Goal: Contribute content: Contribute content

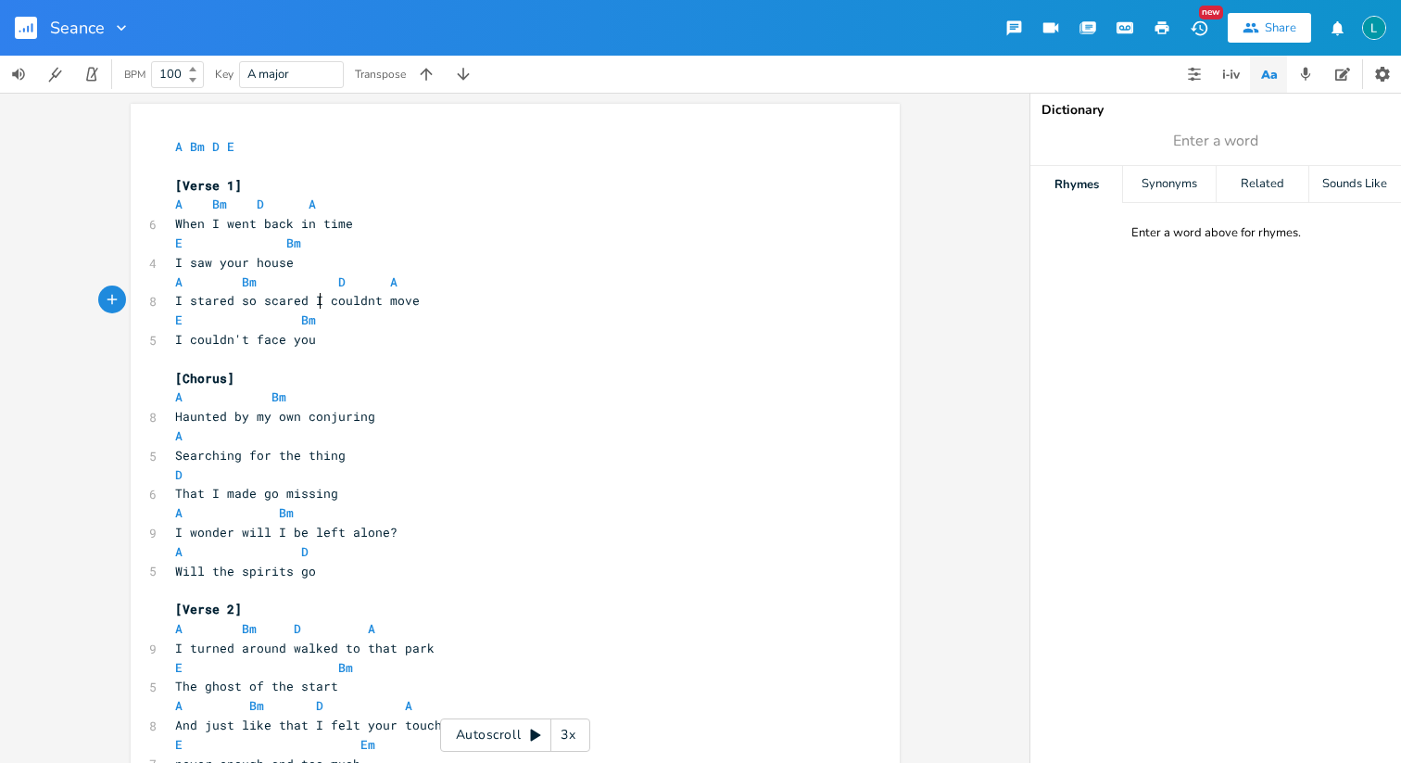
click at [316, 310] on pre "E Bm" at bounding box center [505, 319] width 669 height 19
click at [312, 335] on pre "I couldn't face you" at bounding box center [505, 339] width 669 height 19
click at [312, 326] on pre "E Bm" at bounding box center [505, 319] width 669 height 19
type textarea "D"
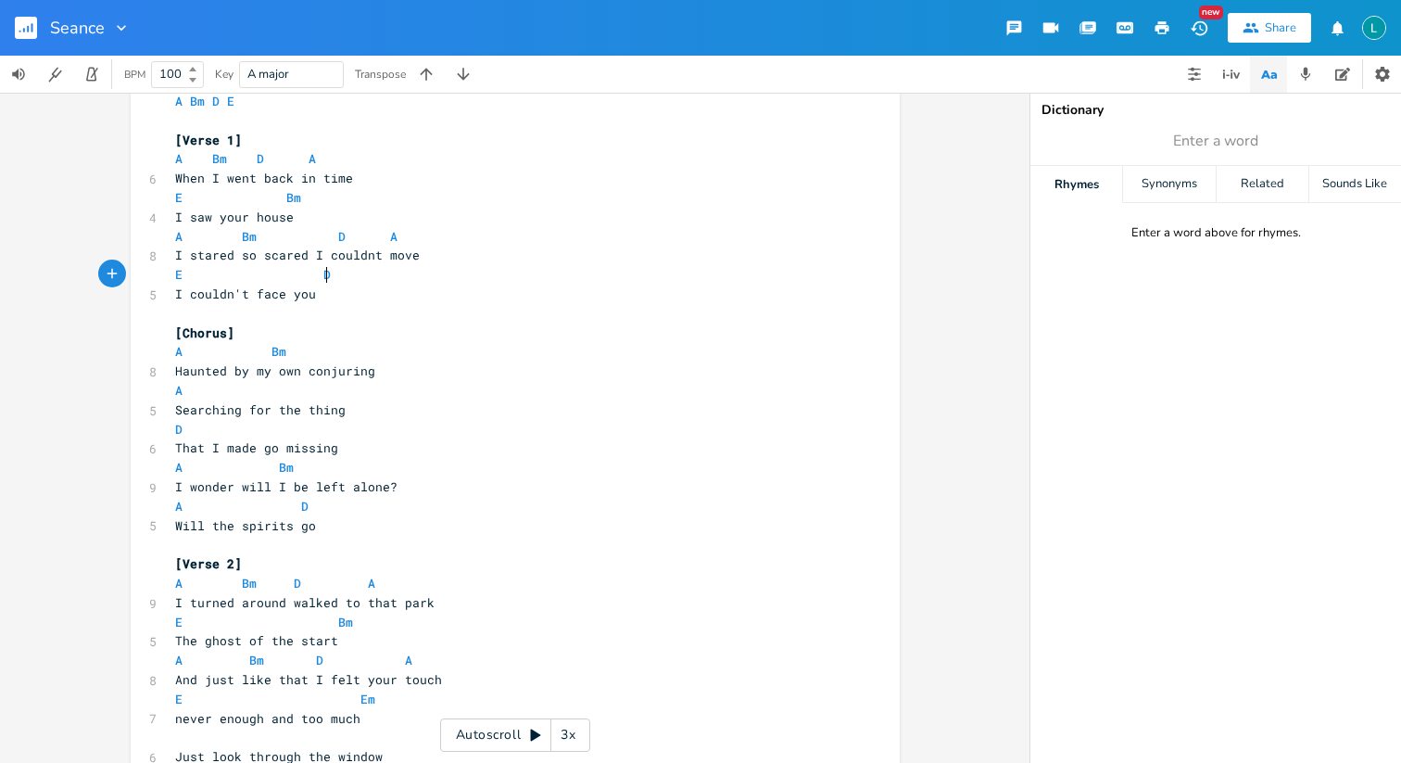
scroll to position [77, 0]
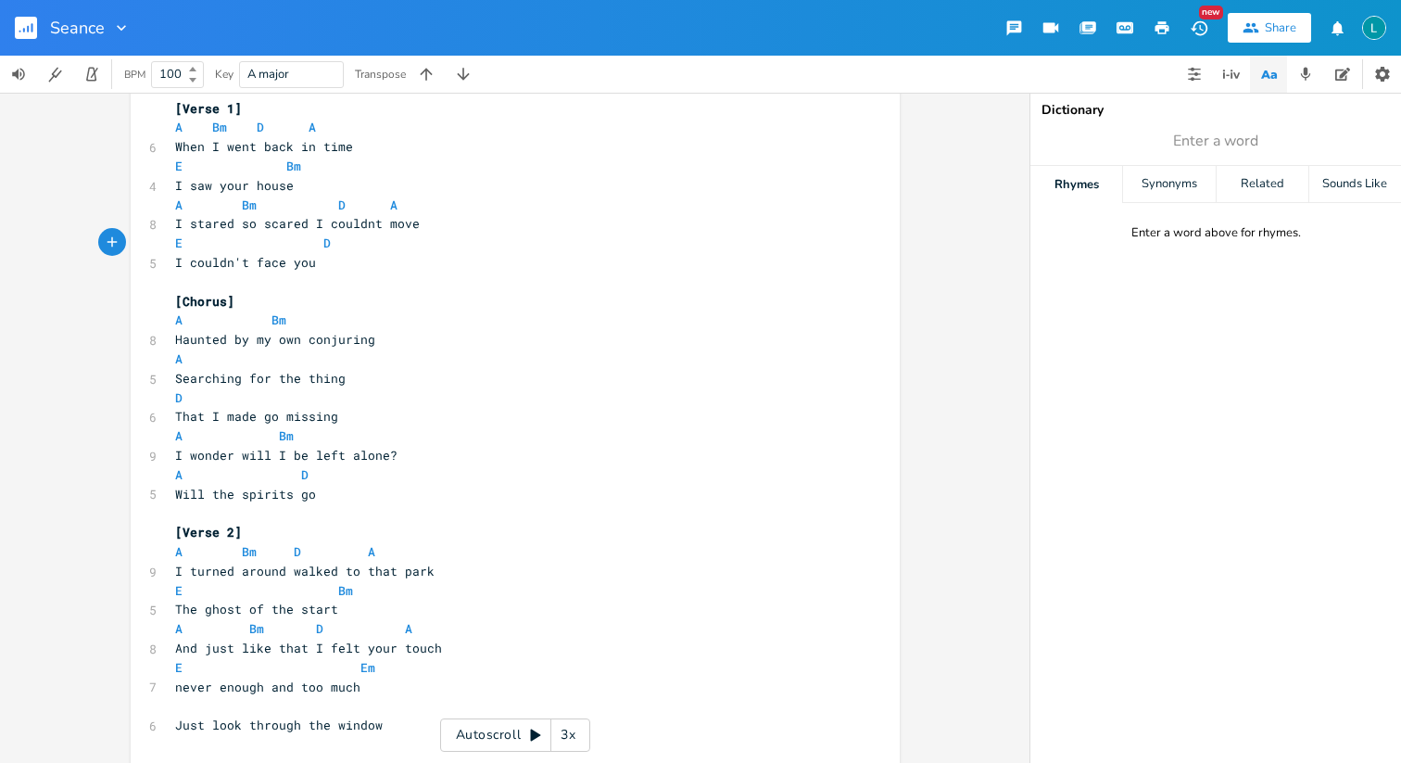
click at [349, 588] on pre "E Bm" at bounding box center [505, 590] width 669 height 19
type textarea "D"
click at [300, 176] on pre "I saw your house" at bounding box center [505, 185] width 669 height 19
type textarea "D"
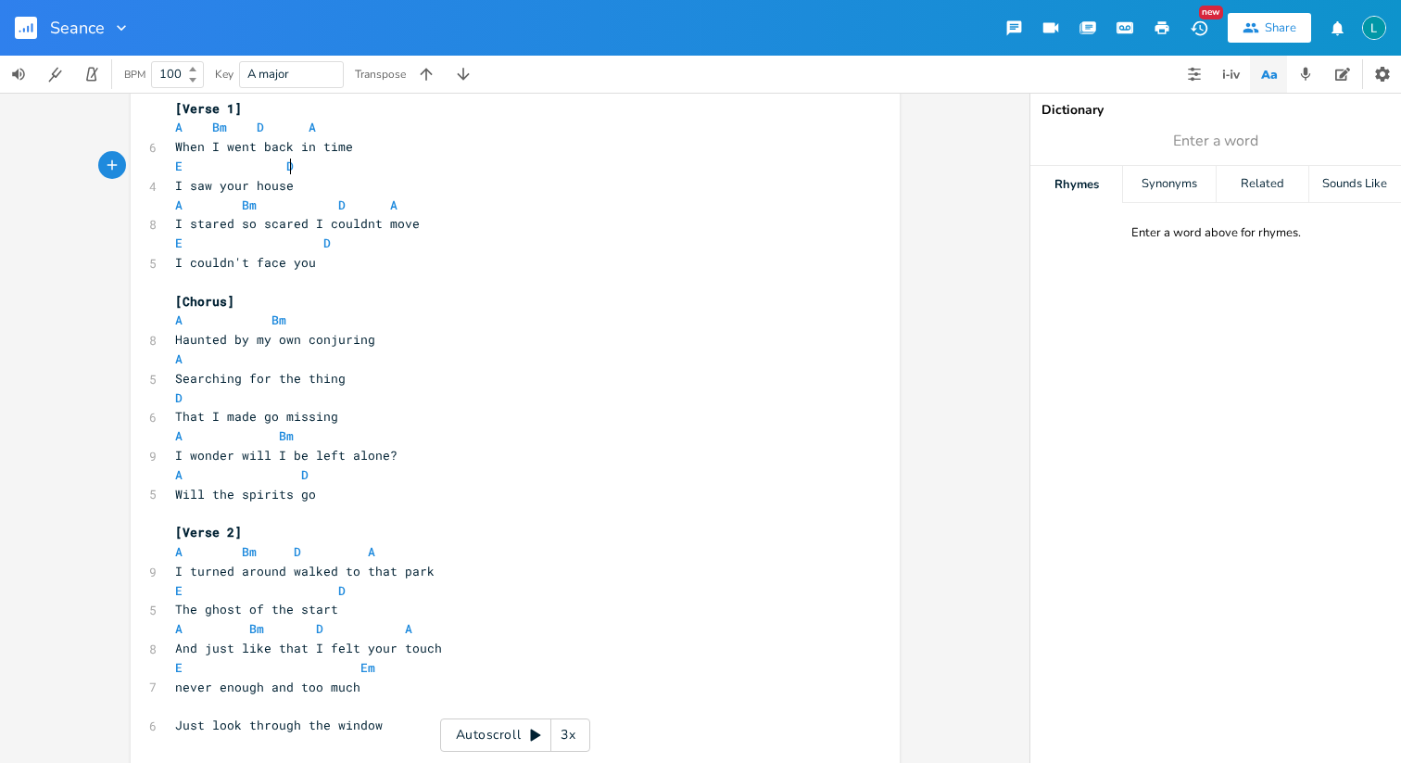
click at [332, 470] on pre "A D" at bounding box center [505, 474] width 669 height 19
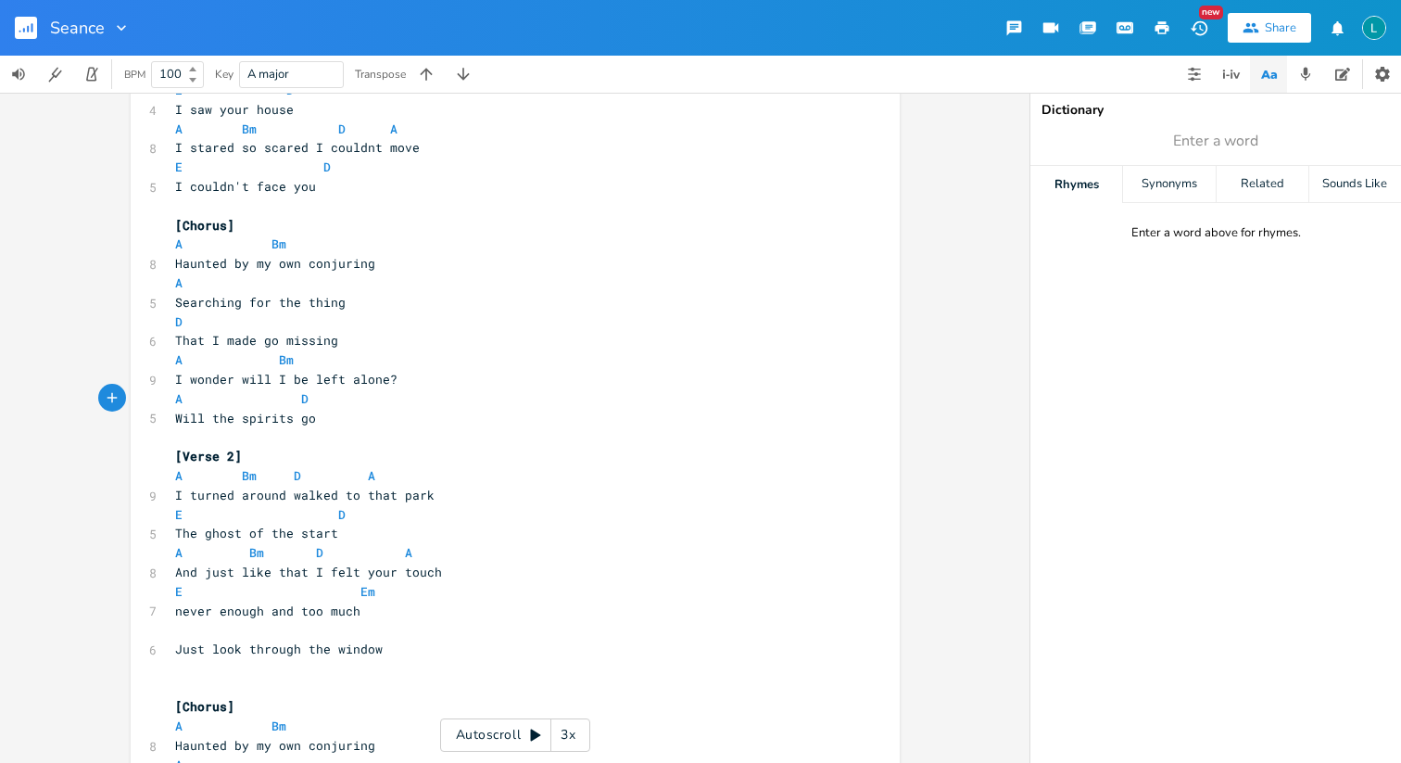
scroll to position [156, 0]
click at [379, 592] on pre "E Em" at bounding box center [505, 588] width 669 height 19
type textarea "D"
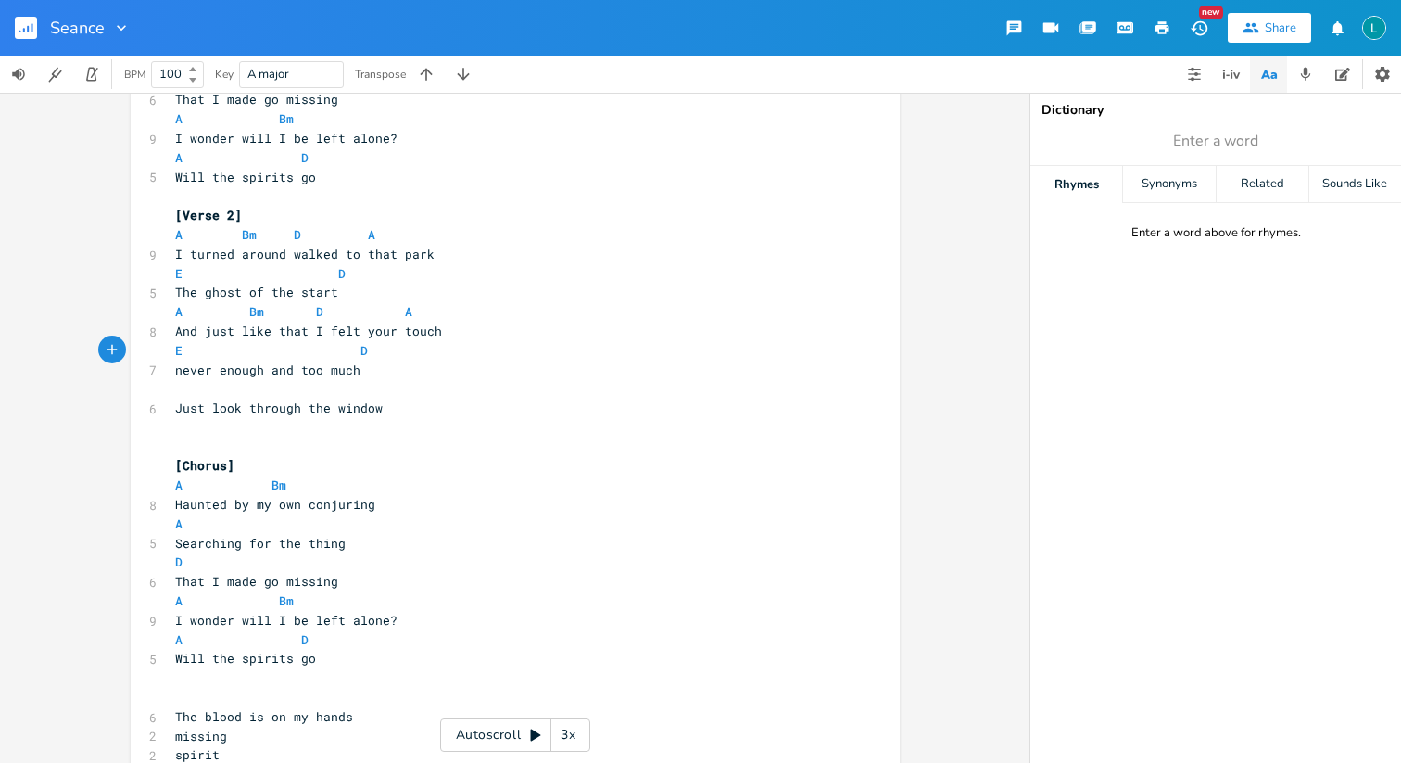
scroll to position [408, 0]
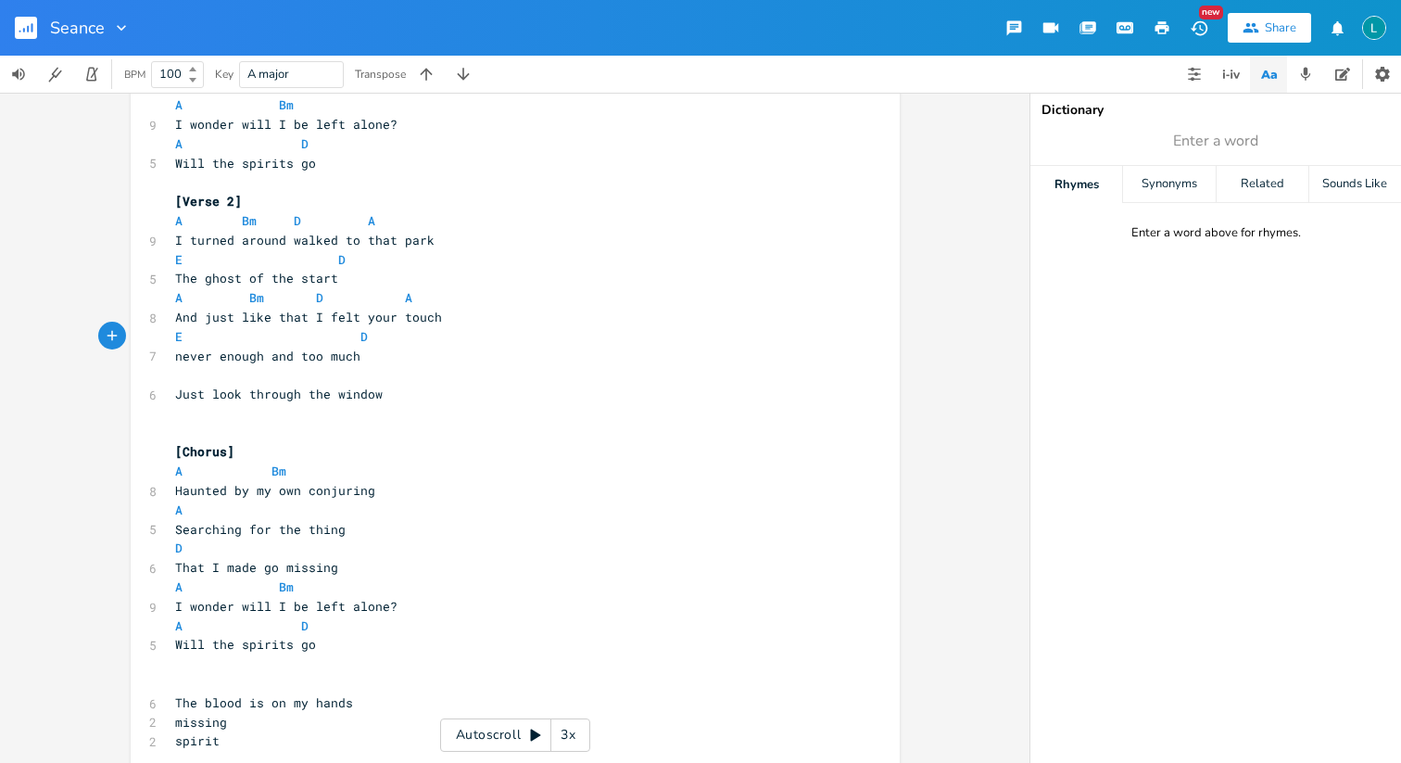
click at [180, 377] on pre "​" at bounding box center [505, 374] width 669 height 19
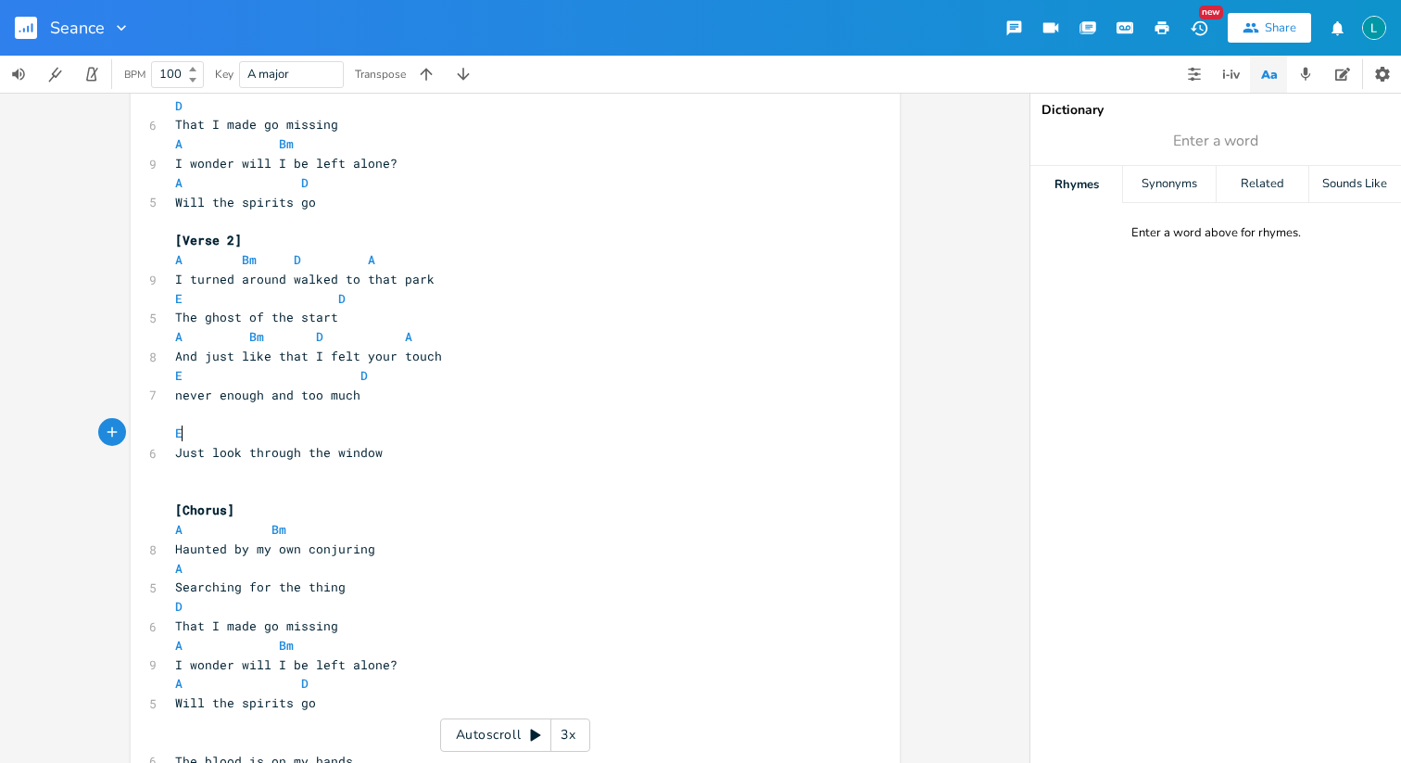
scroll to position [0, 17]
type textarea "Em"
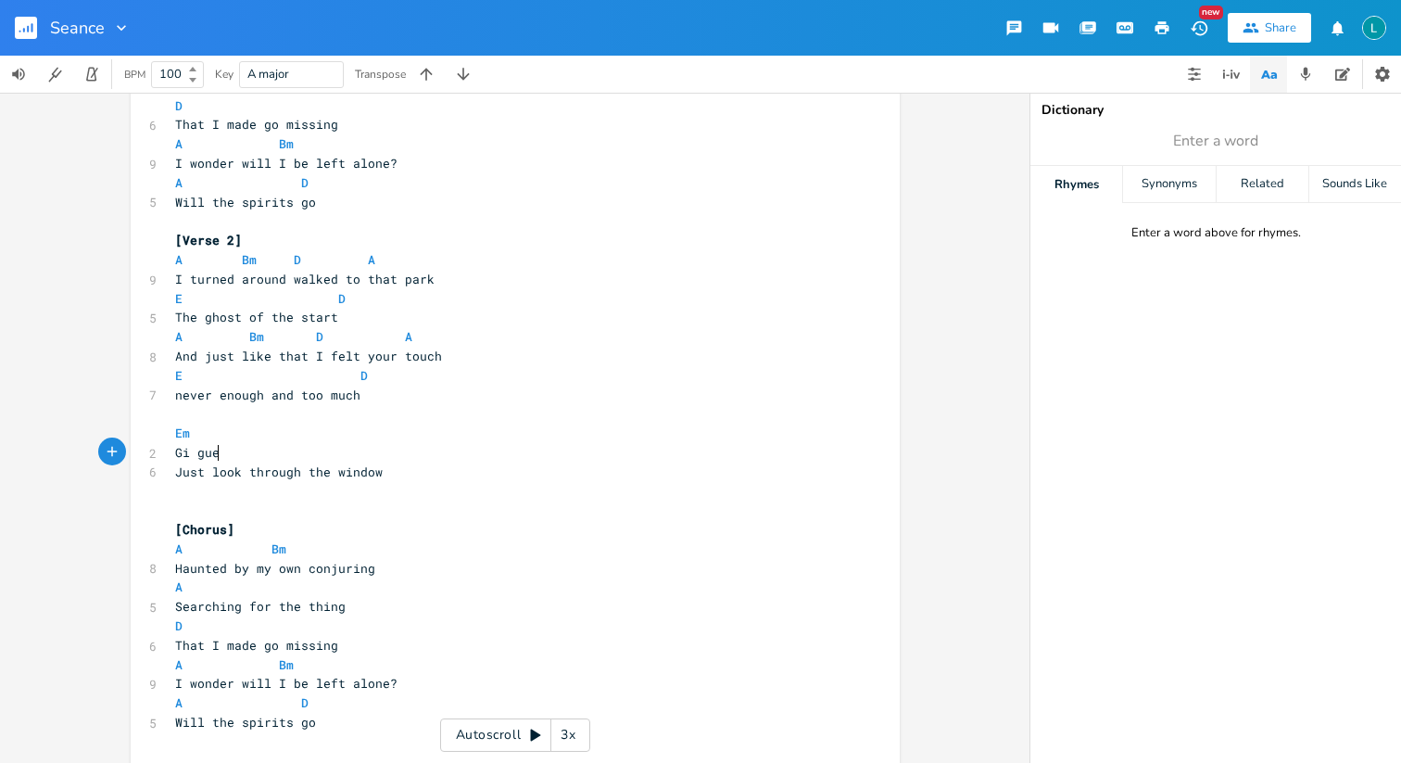
type textarea "Gi guess"
type textarea "I guess til then"
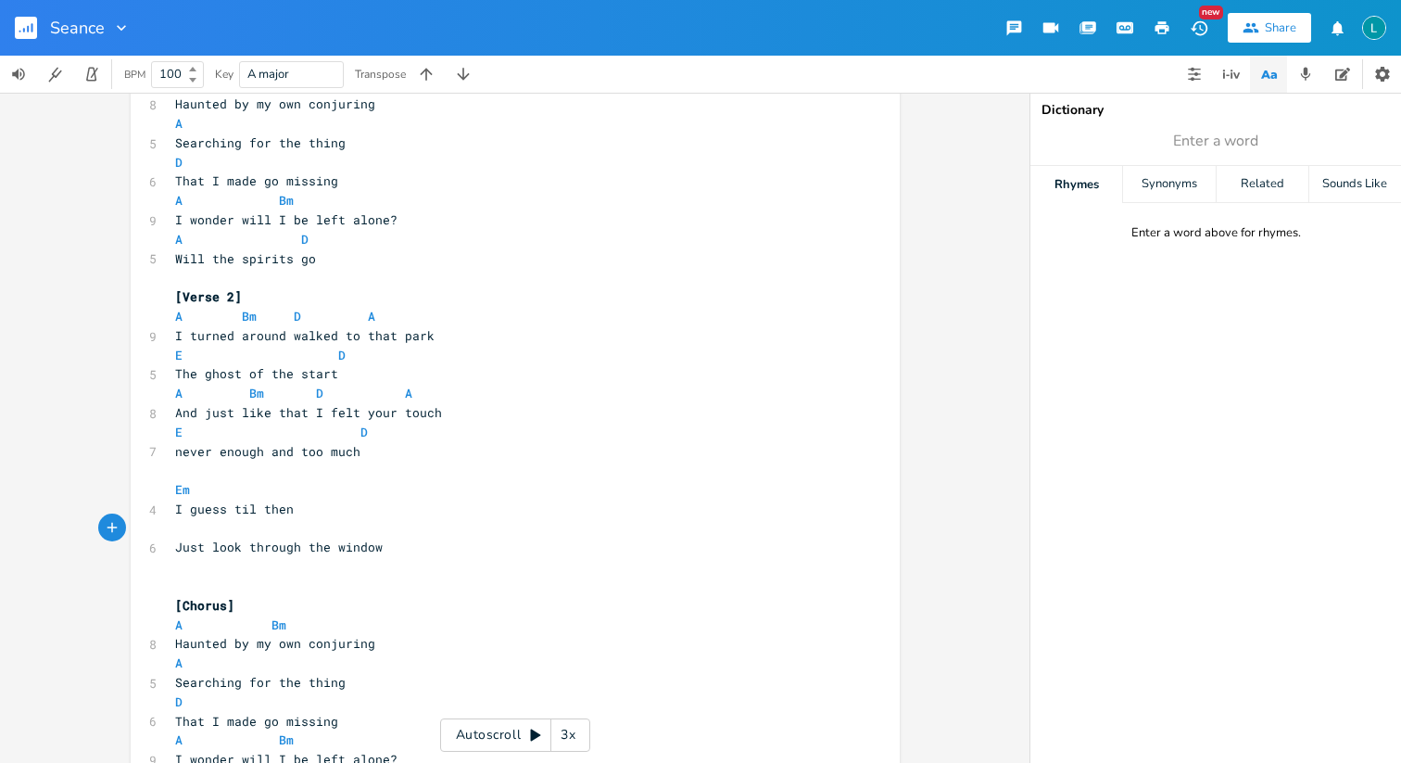
scroll to position [334, 0]
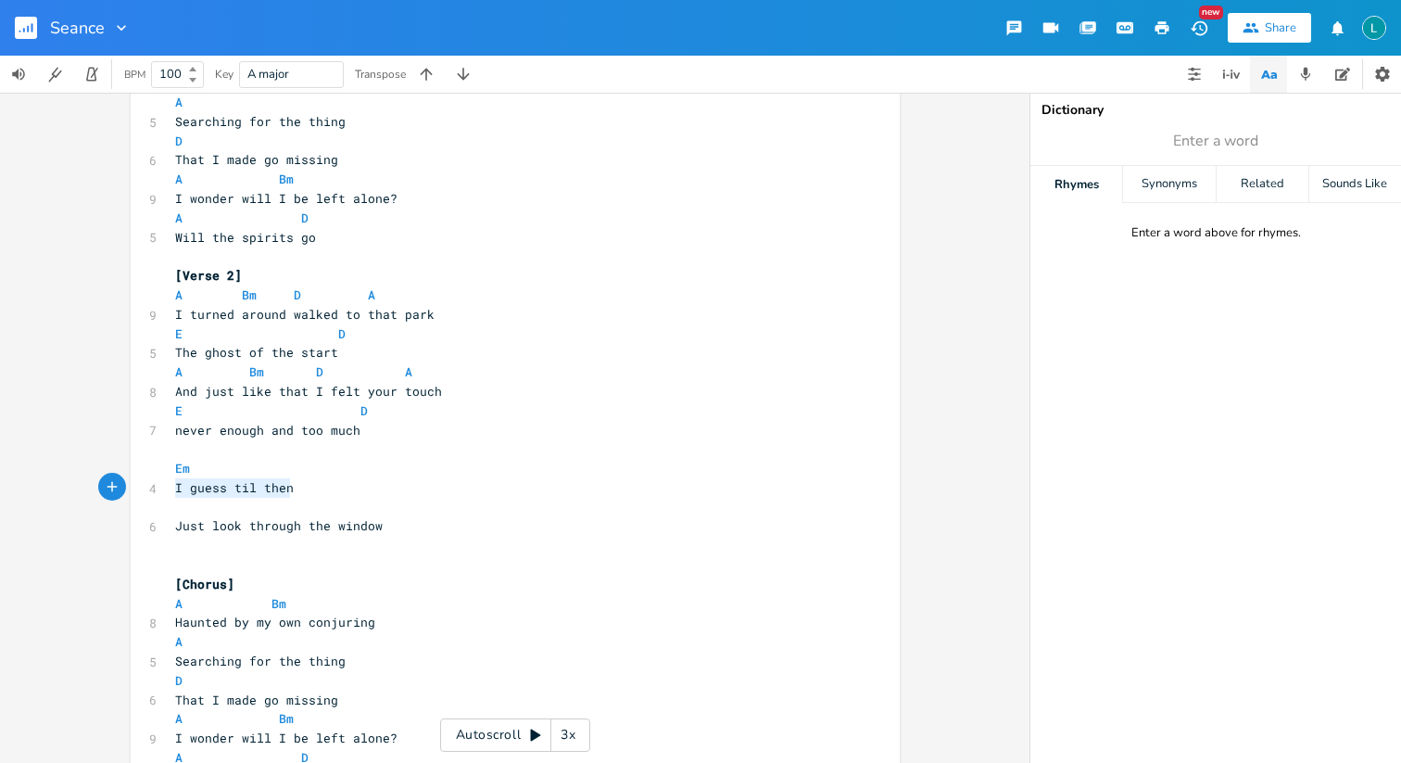
drag, startPoint x: 297, startPoint y: 482, endPoint x: 133, endPoint y: 483, distance: 164.0
click at [133, 483] on div "I guess til then x A Bm D E ​ [Verse 1] A Bm D A 6 When I went back in time E D…" at bounding box center [515, 619] width 769 height 1698
type textarea "Until I can"
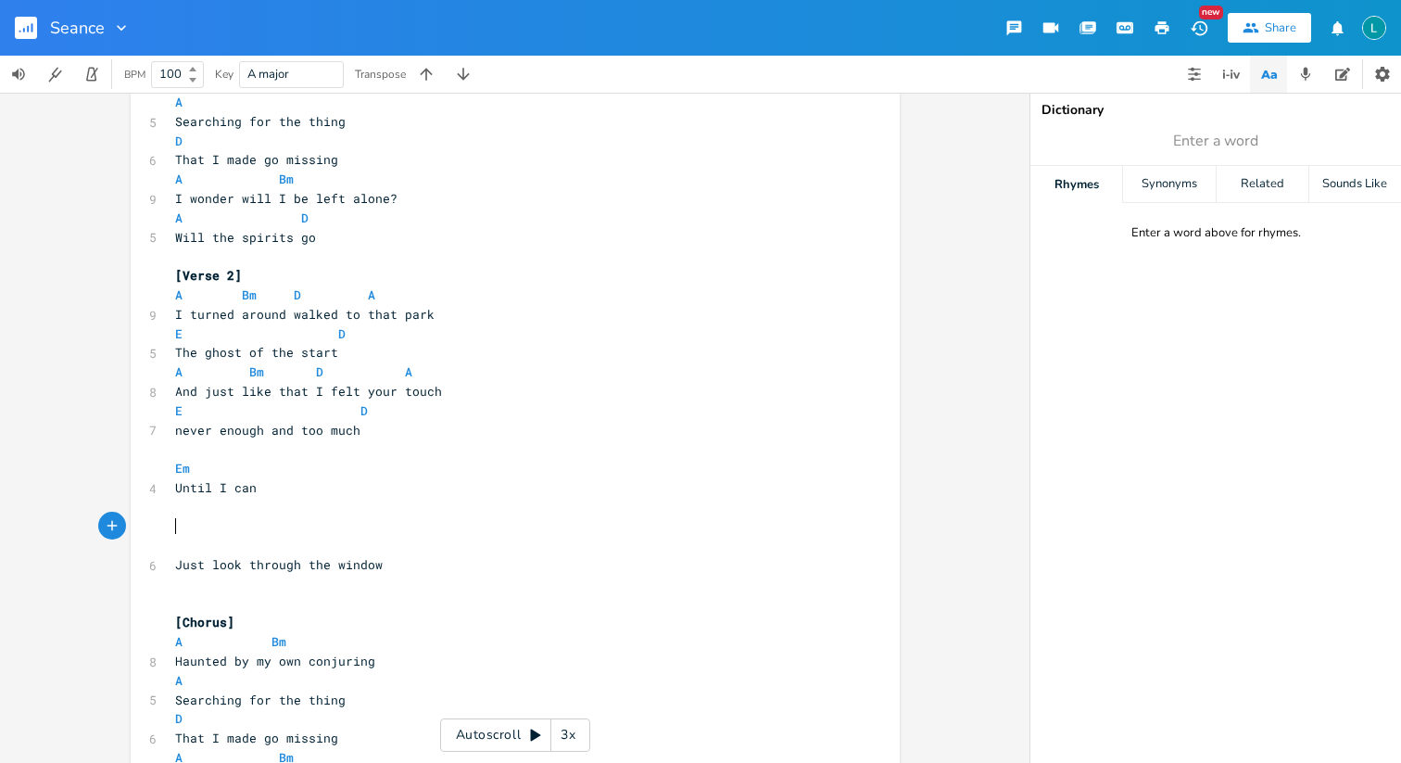
click at [360, 576] on pre "​" at bounding box center [505, 583] width 669 height 19
click at [360, 568] on span "Just look through the window" at bounding box center [279, 564] width 208 height 17
type textarea "window"
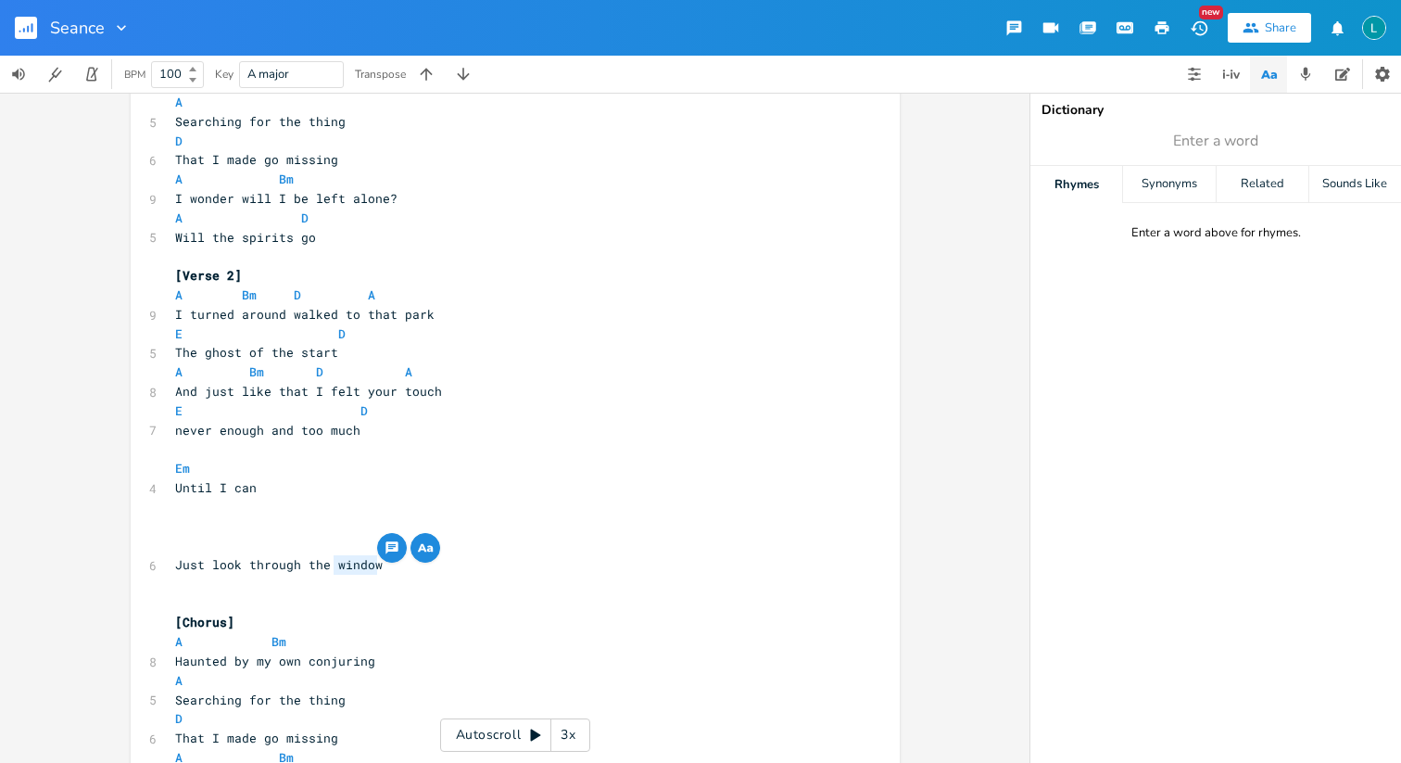
click at [431, 548] on div "button" at bounding box center [425, 548] width 30 height 30
click at [446, 478] on pre "Until I can" at bounding box center [505, 487] width 669 height 19
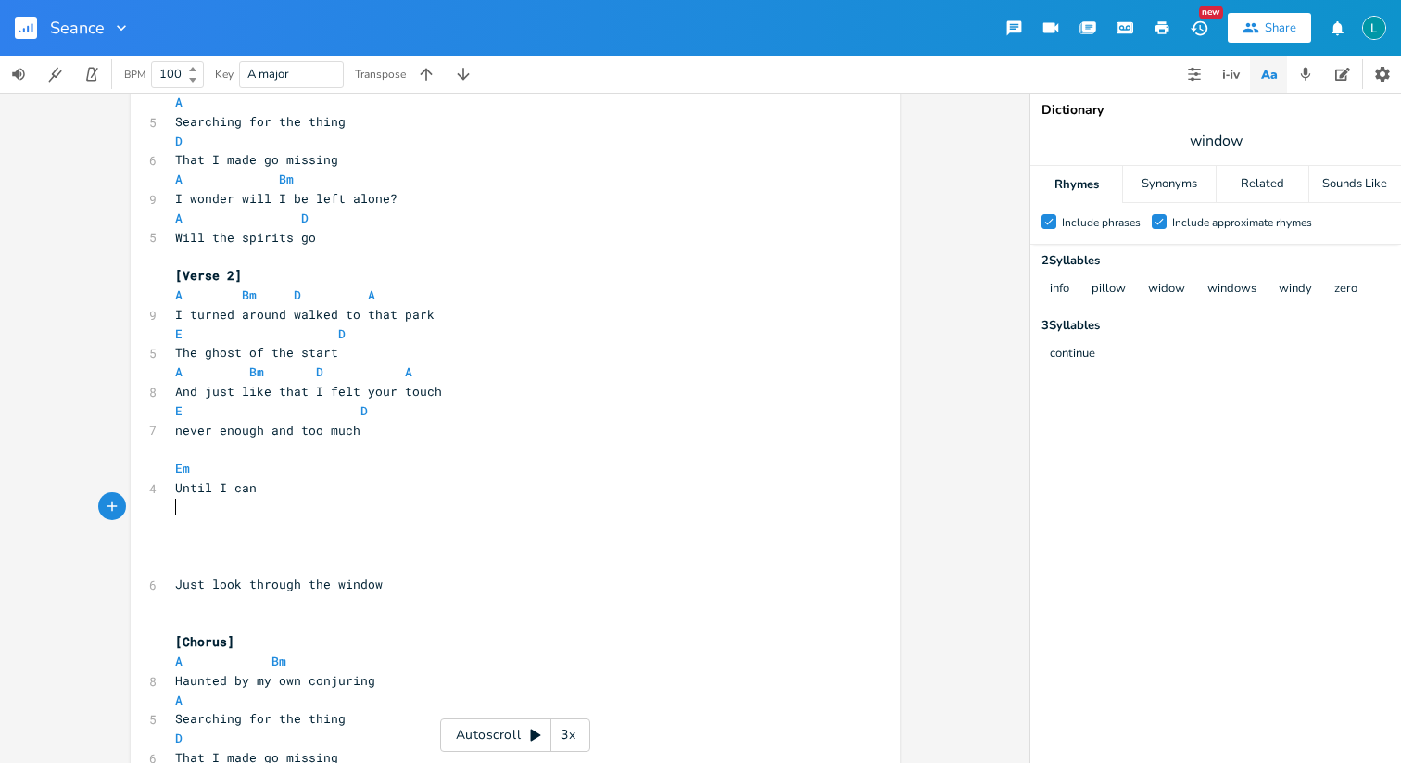
type textarea "D"
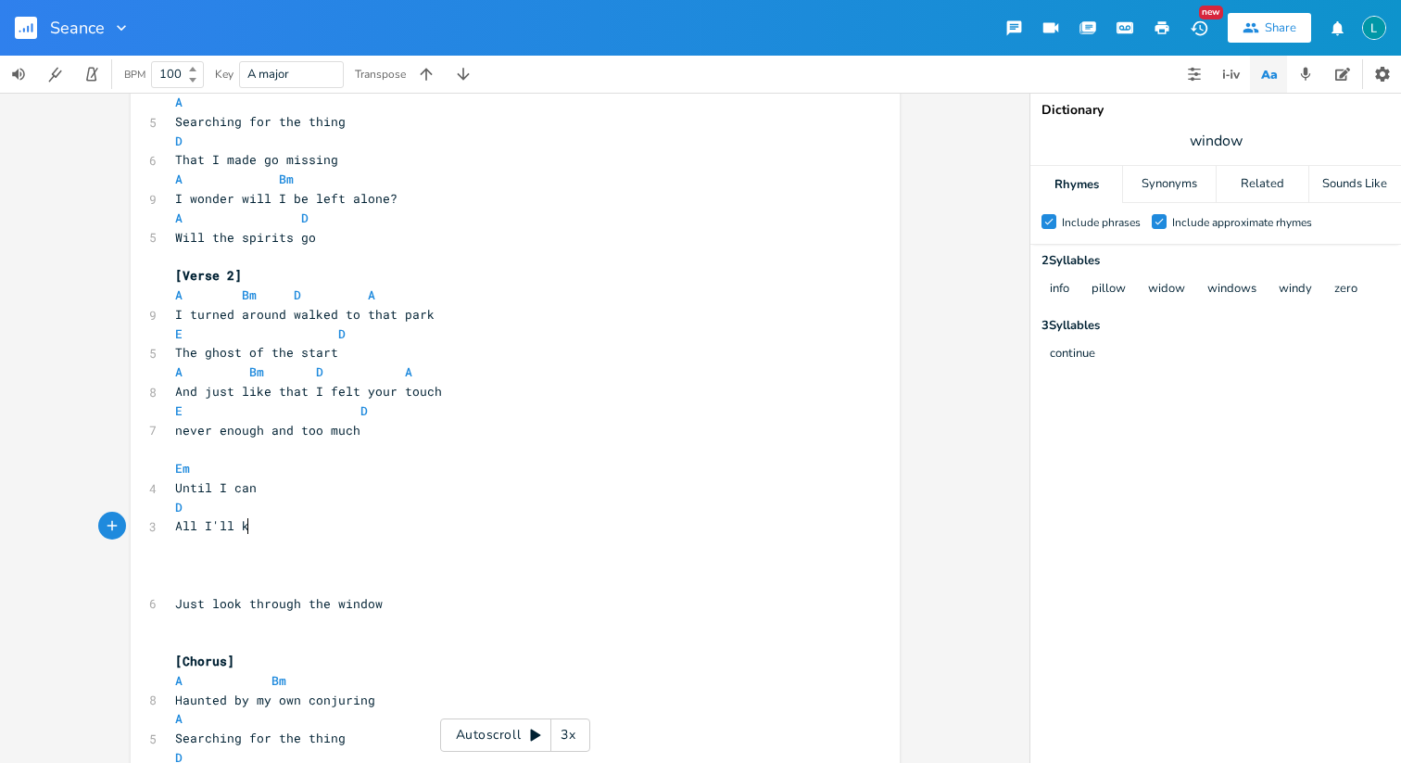
type textarea "All I'll know"
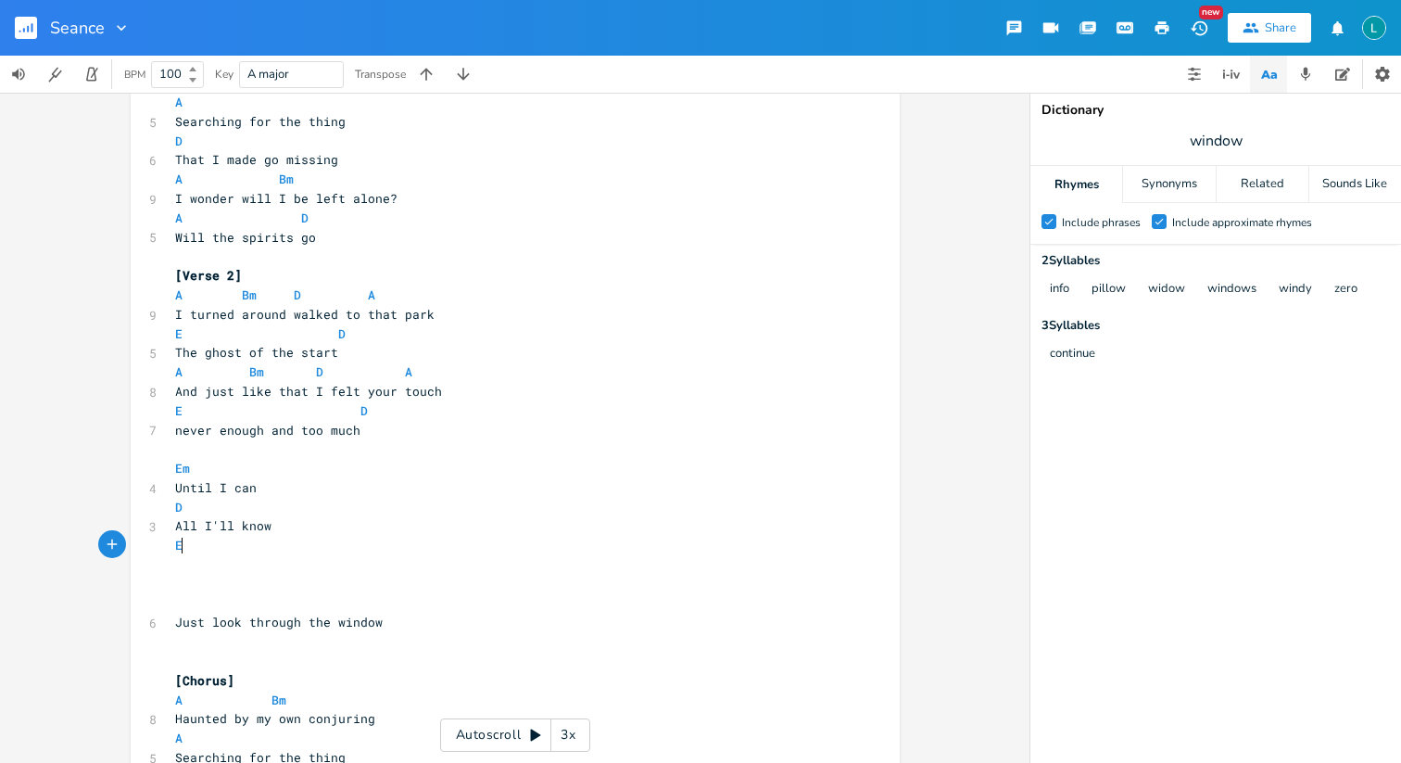
type textarea "Em"
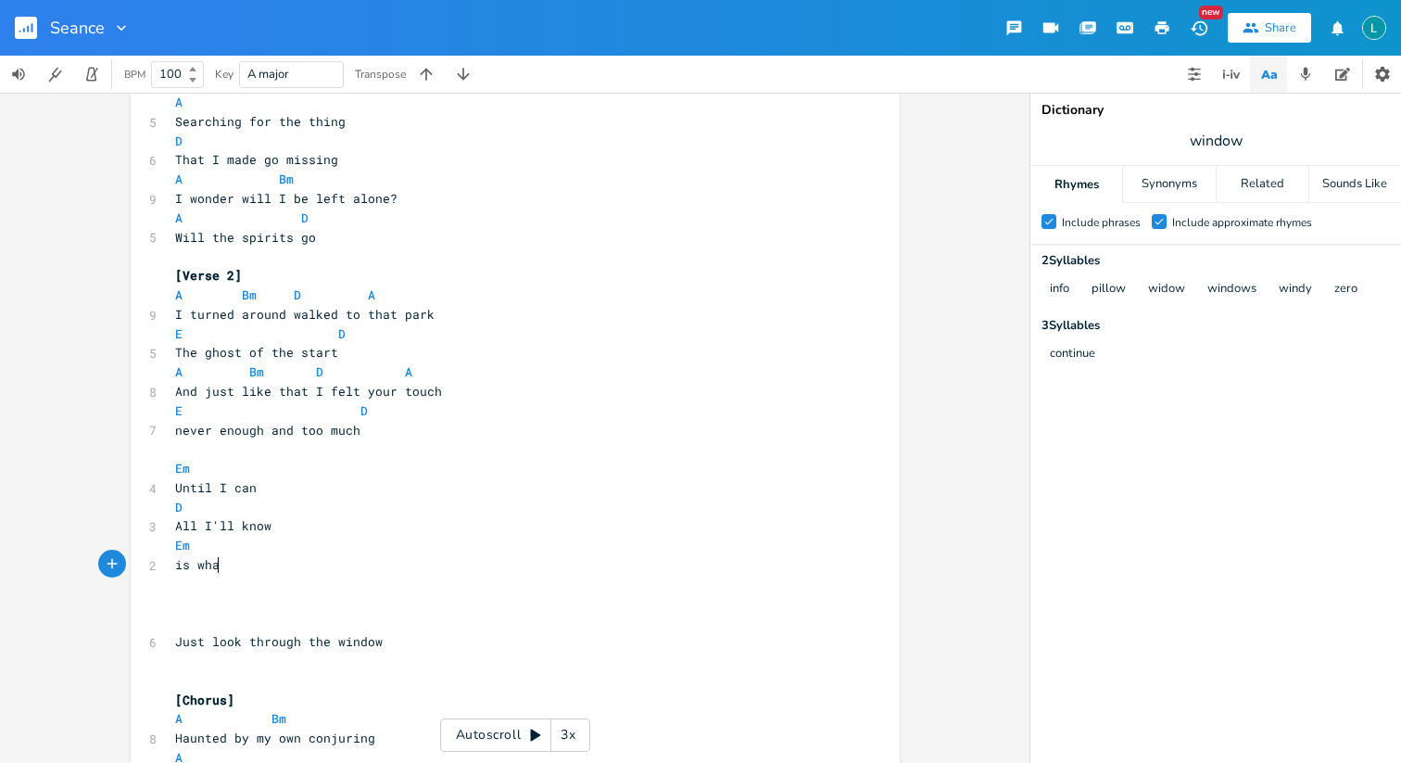
type textarea "is whar"
type textarea "t I see"
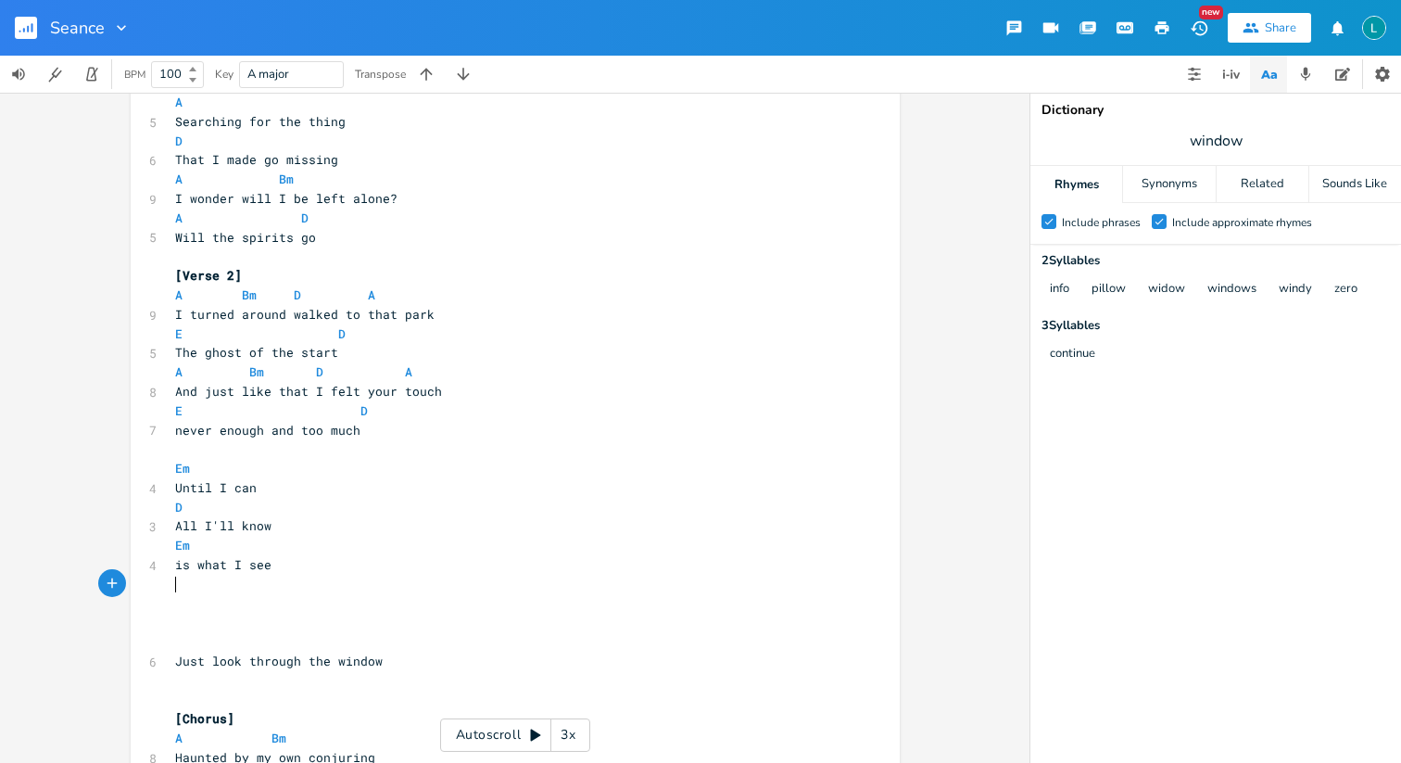
type textarea "A"
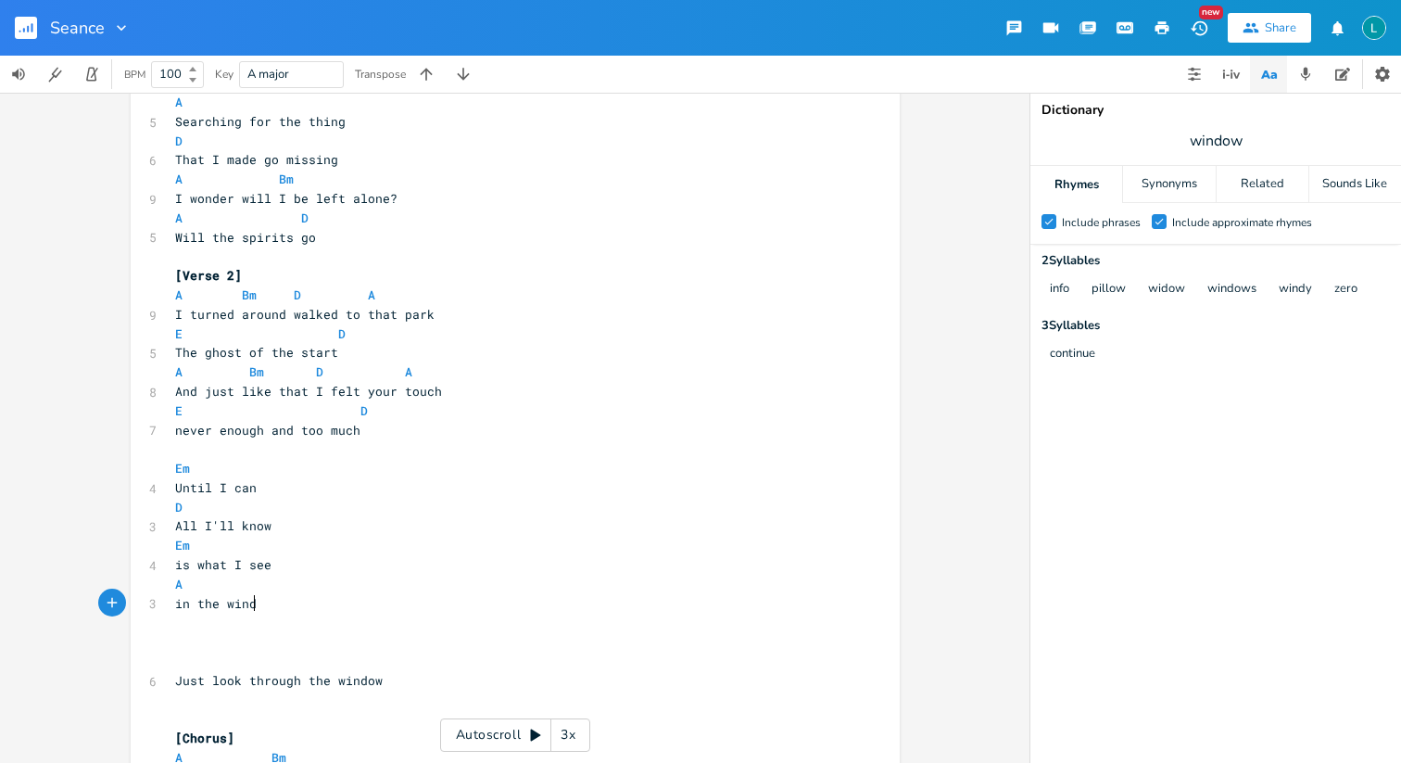
scroll to position [0, 77]
type textarea "in the window"
click at [176, 451] on pre "​" at bounding box center [505, 448] width 669 height 19
type textarea "[Bridge]"
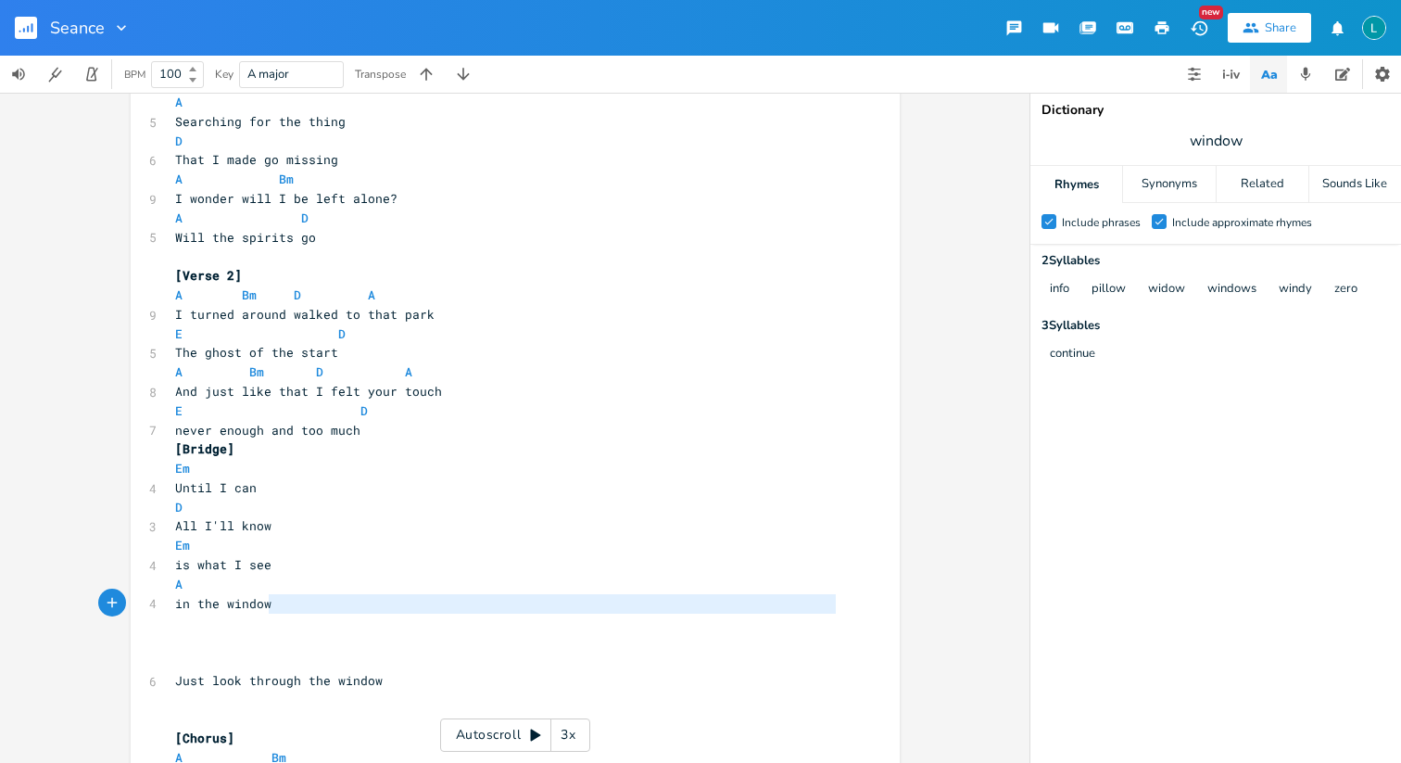
type textarea "[Bridge] Em Until I can D All I'll know Em is what I see A in the window"
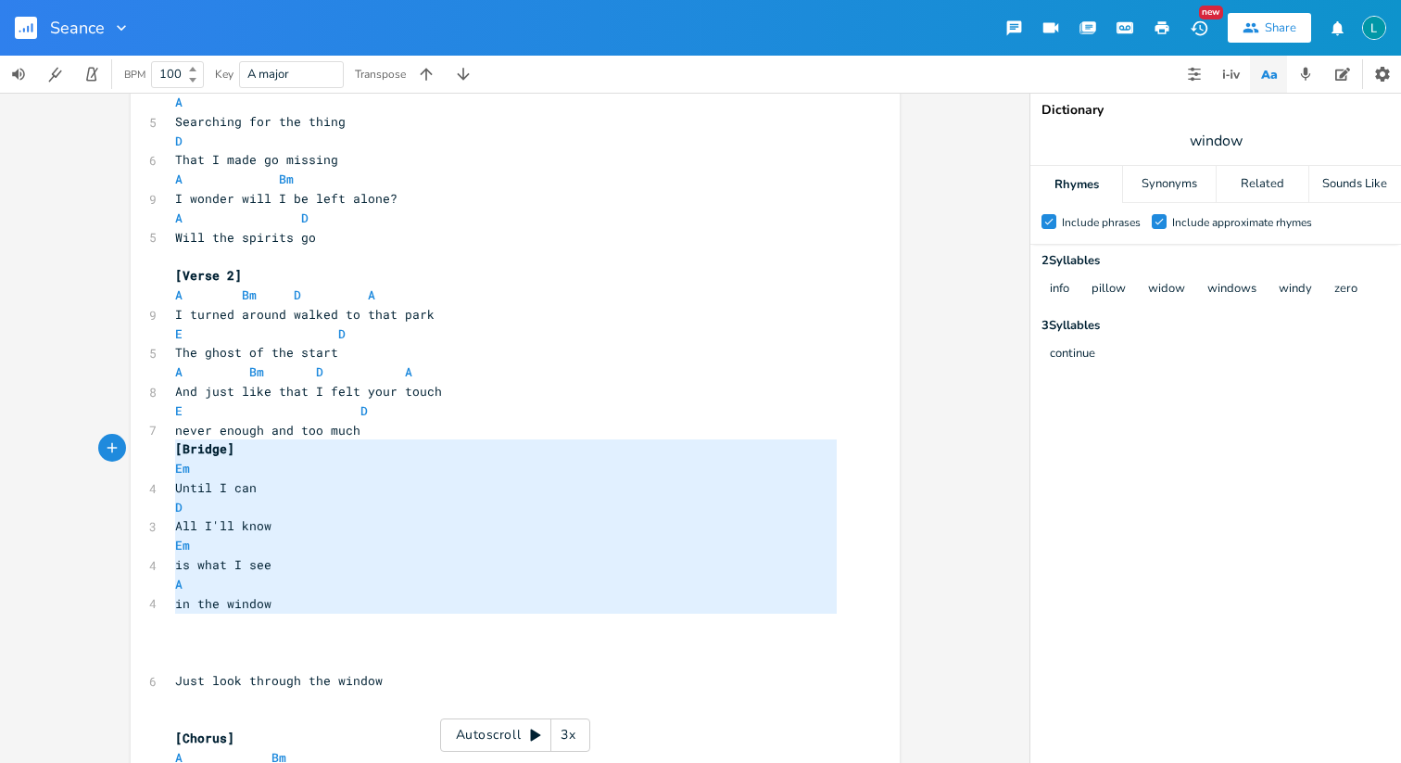
drag, startPoint x: 268, startPoint y: 616, endPoint x: 167, endPoint y: 452, distance: 192.6
click at [171, 452] on div "A Bm D E ​ [Verse 1] A Bm D A 6 When I went back in time E D 4 I saw your house…" at bounding box center [505, 700] width 669 height 1792
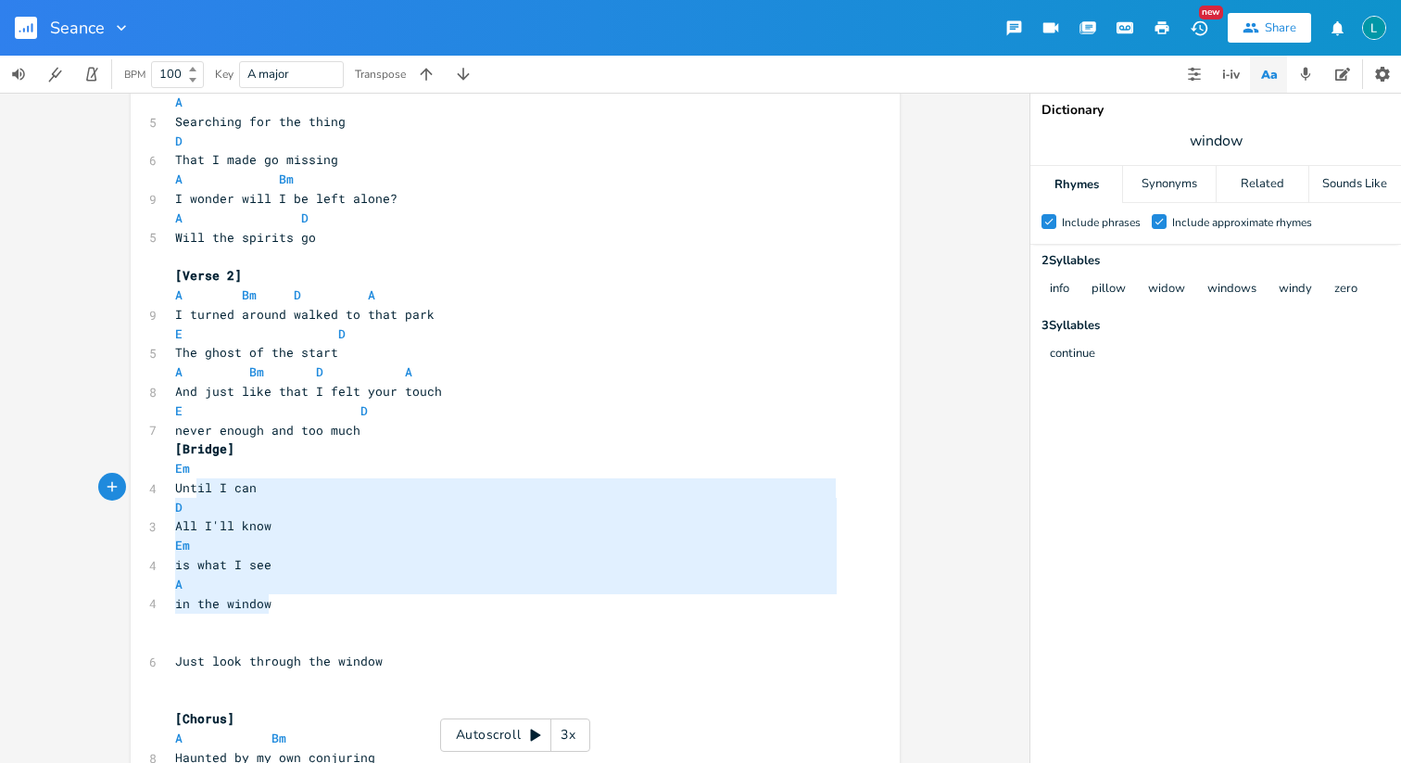
type textarea "[Bridge] Em Until I can D All I'll know Em is what I see A in the window"
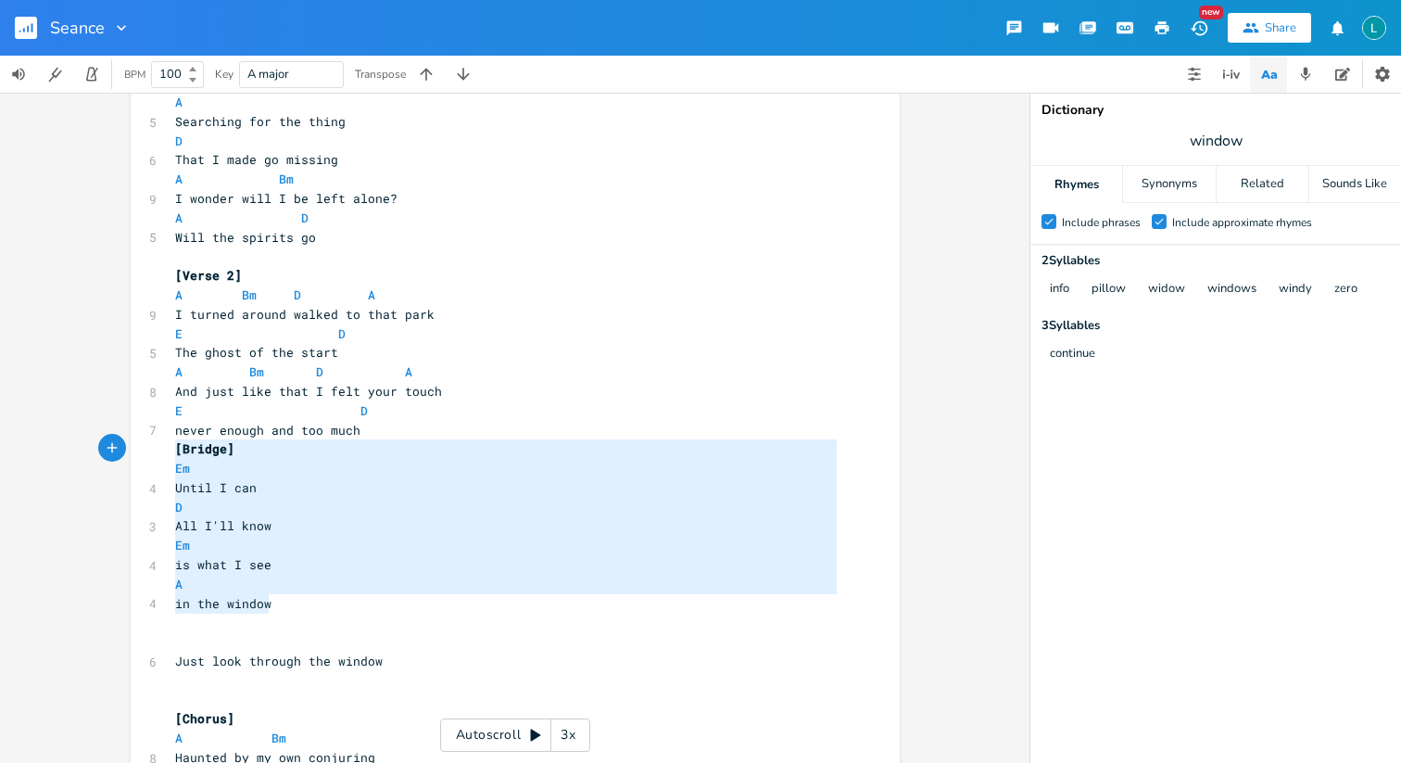
drag, startPoint x: 273, startPoint y: 604, endPoint x: 160, endPoint y: 446, distance: 194.6
click at [160, 446] on div "[Bridge] Em Until I can D All I'll know Em is what I see A in the window x A Bm…" at bounding box center [515, 686] width 769 height 1833
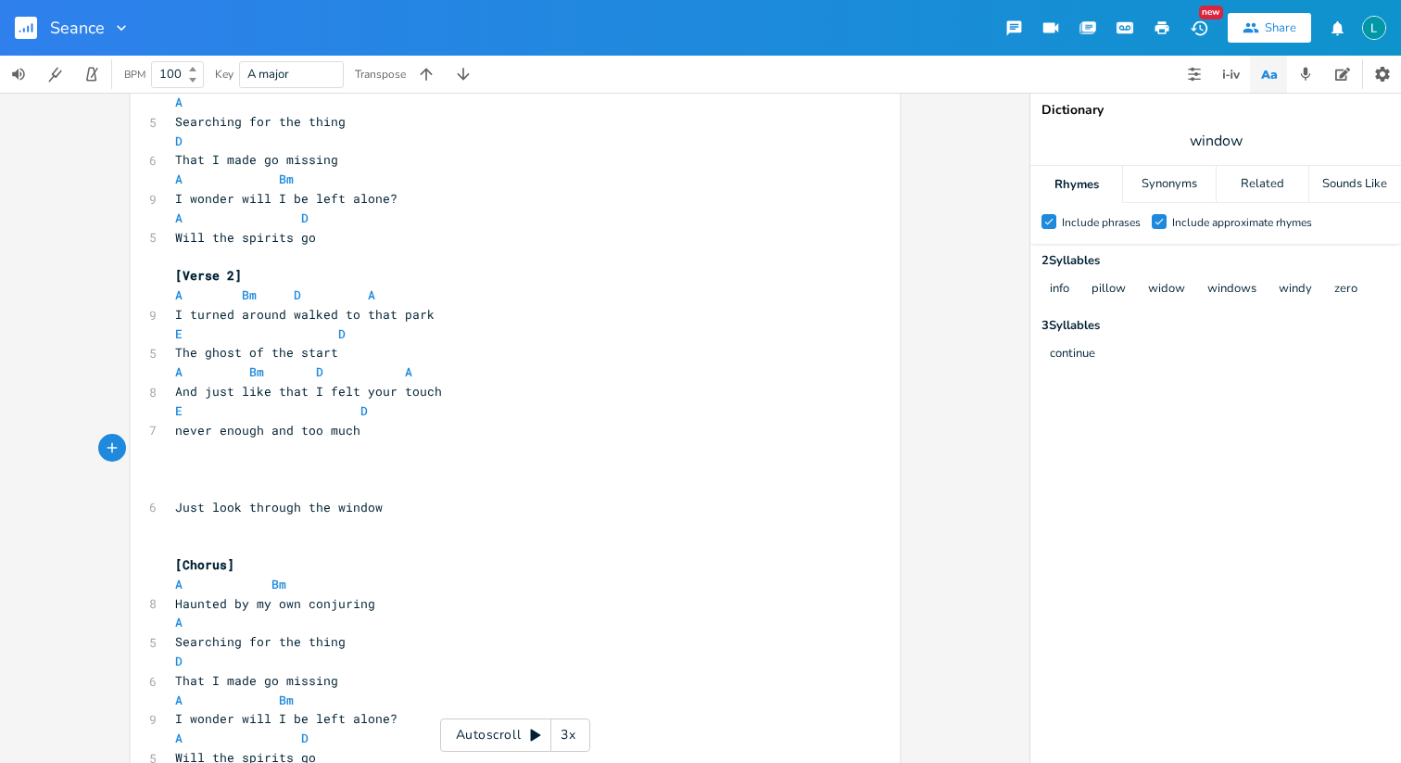
scroll to position [0, 0]
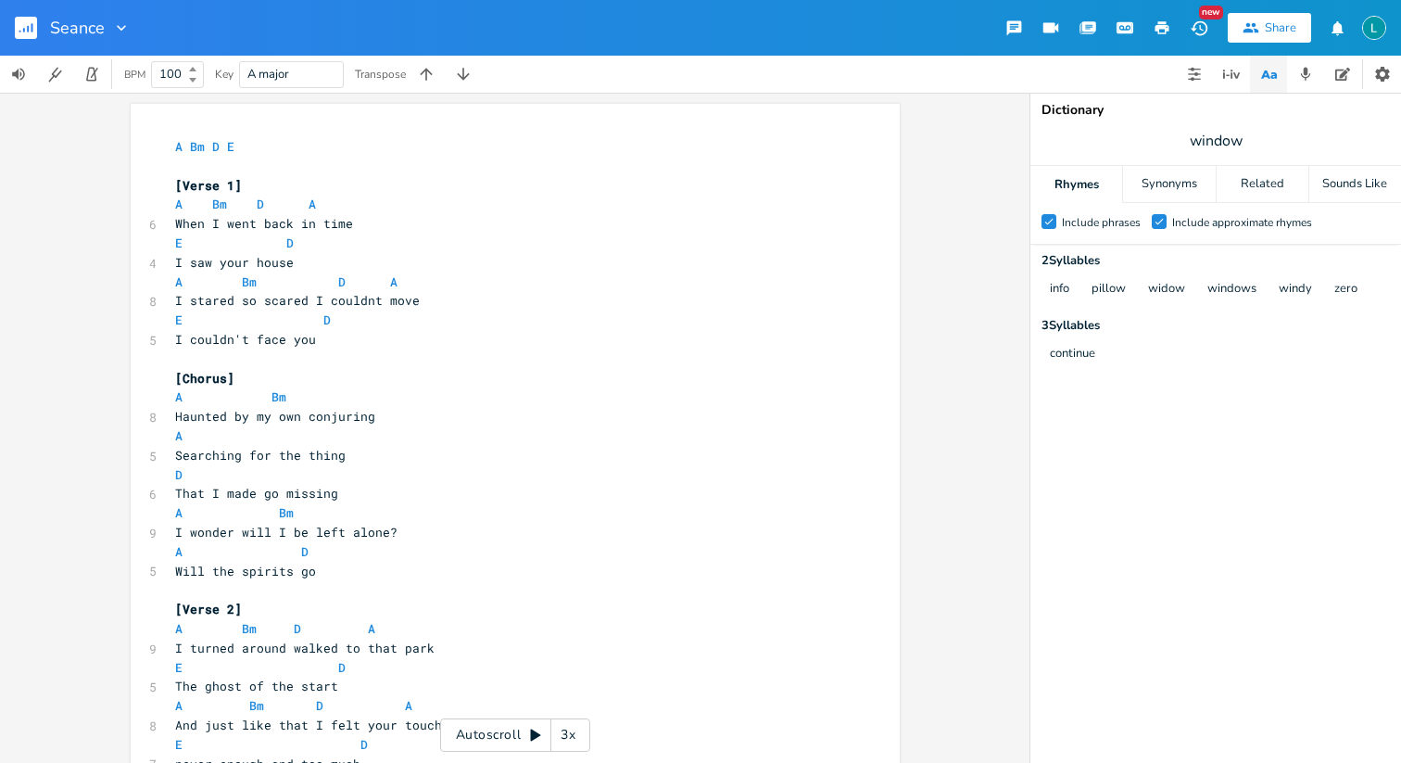
click at [346, 348] on pre "I couldn't face you" at bounding box center [505, 339] width 669 height 19
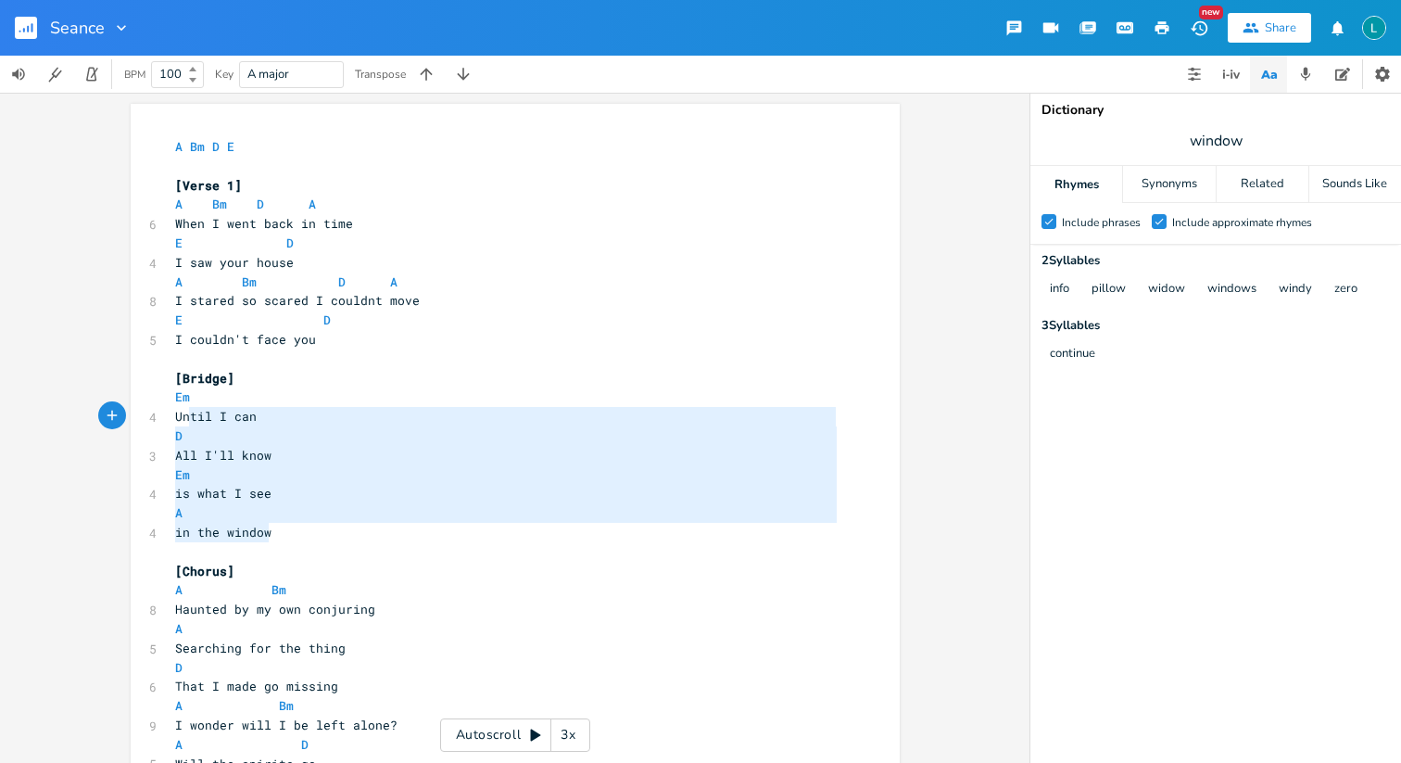
type textarea "[Bridge] Em Until I can D All I'll know Em is what I see A in the window"
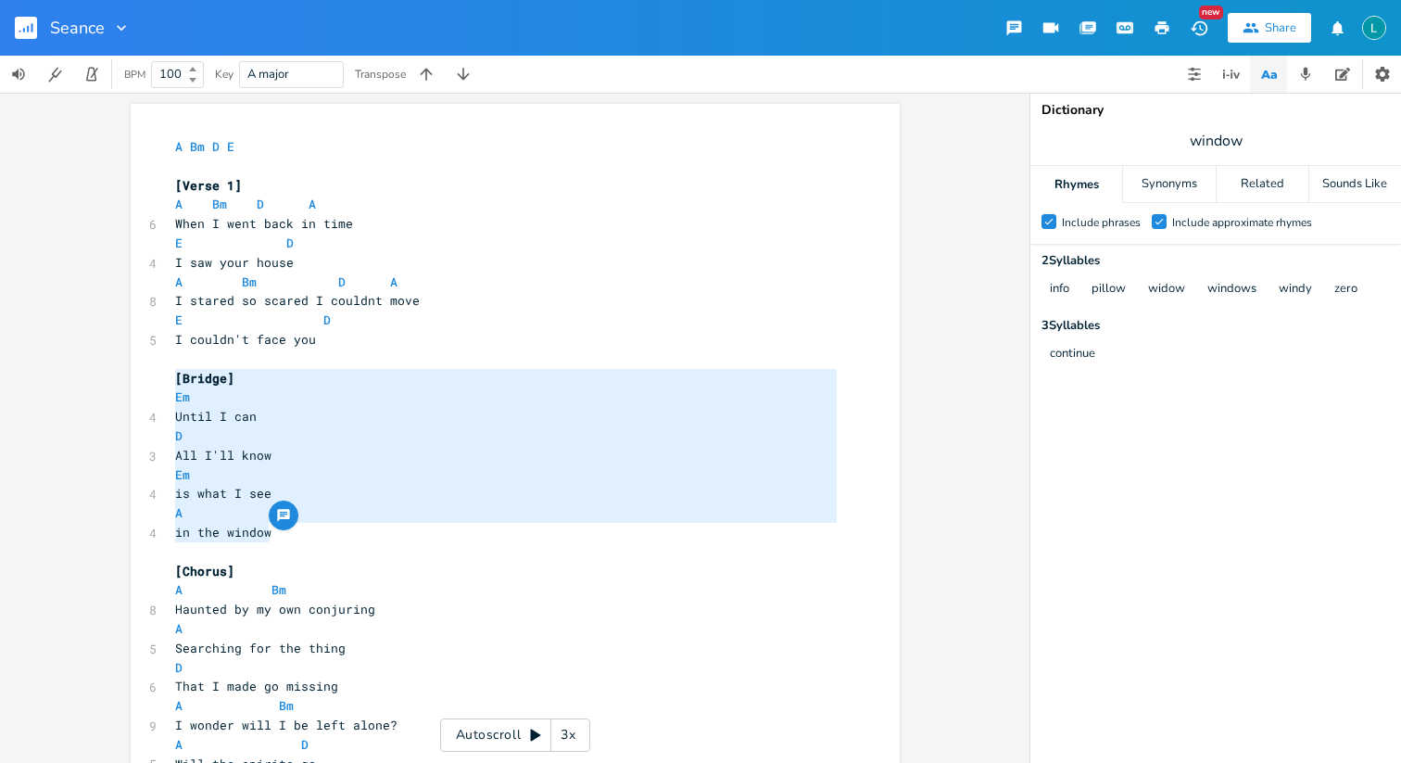
drag, startPoint x: 276, startPoint y: 538, endPoint x: 159, endPoint y: 377, distance: 199.1
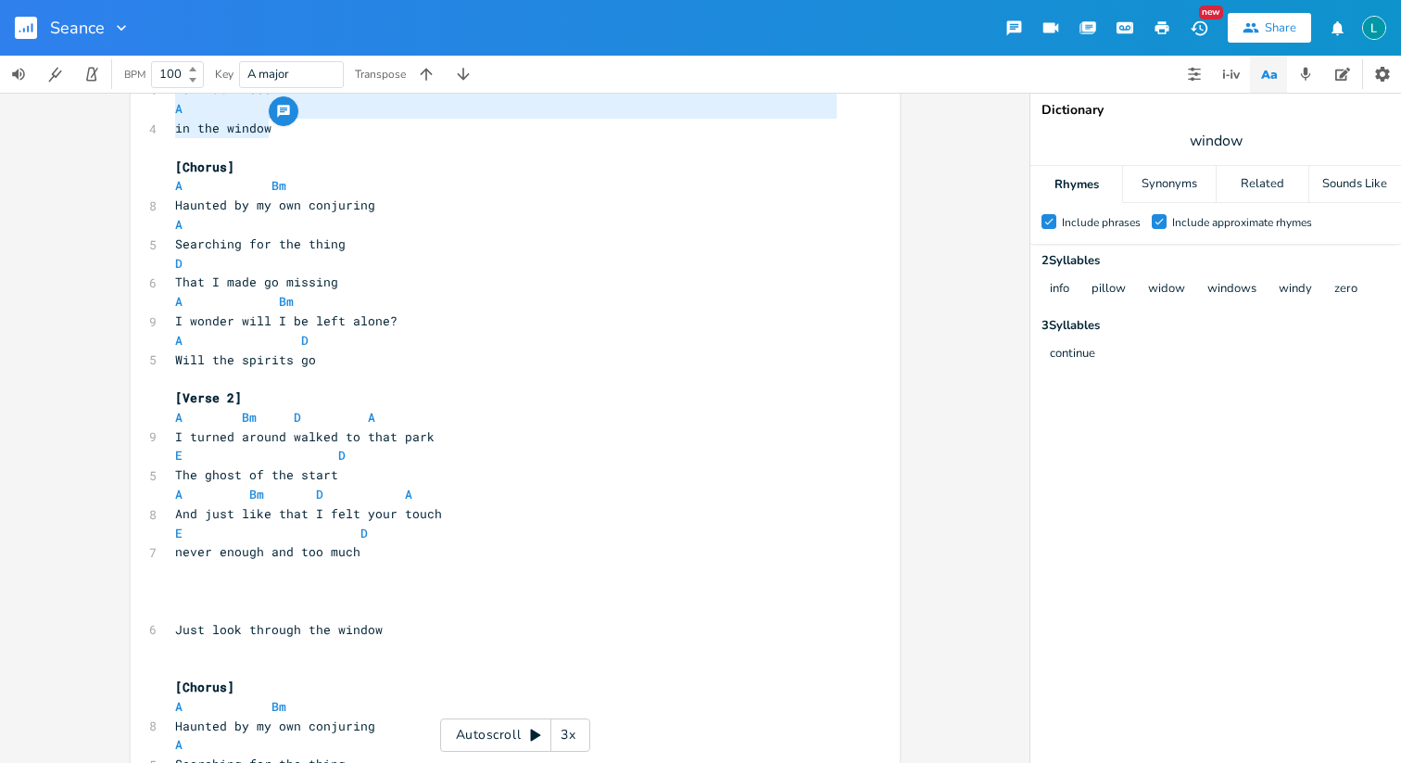
scroll to position [410, 0]
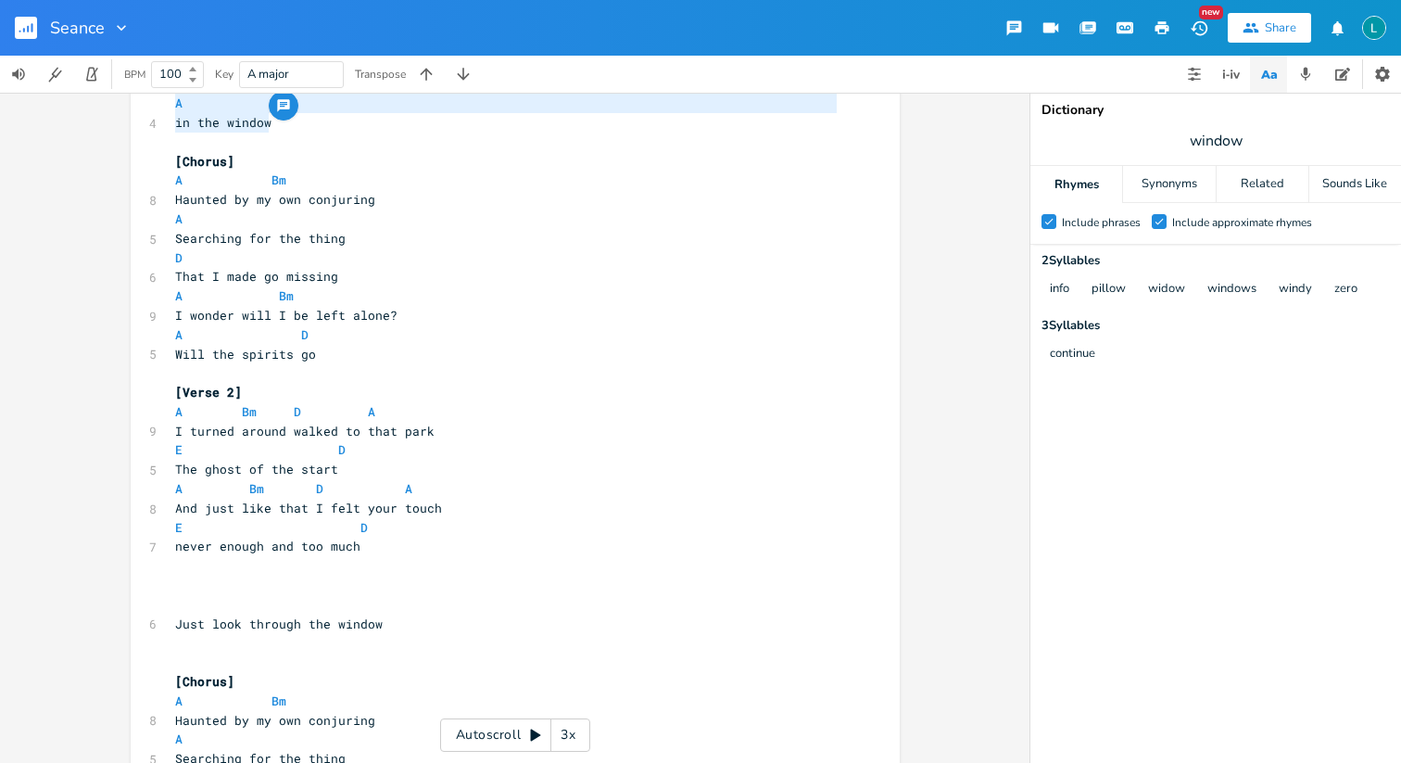
click at [202, 584] on pre "​" at bounding box center [505, 584] width 669 height 19
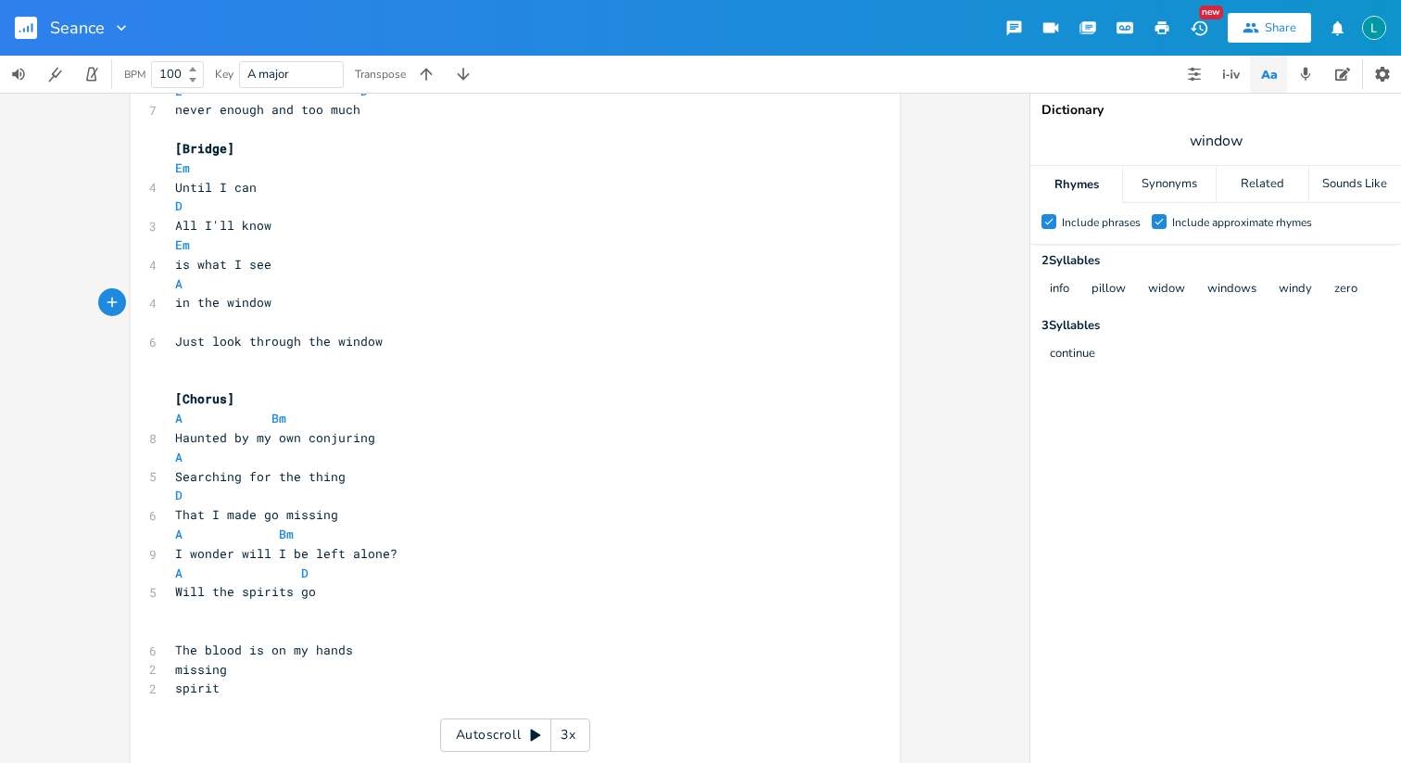
scroll to position [850, 0]
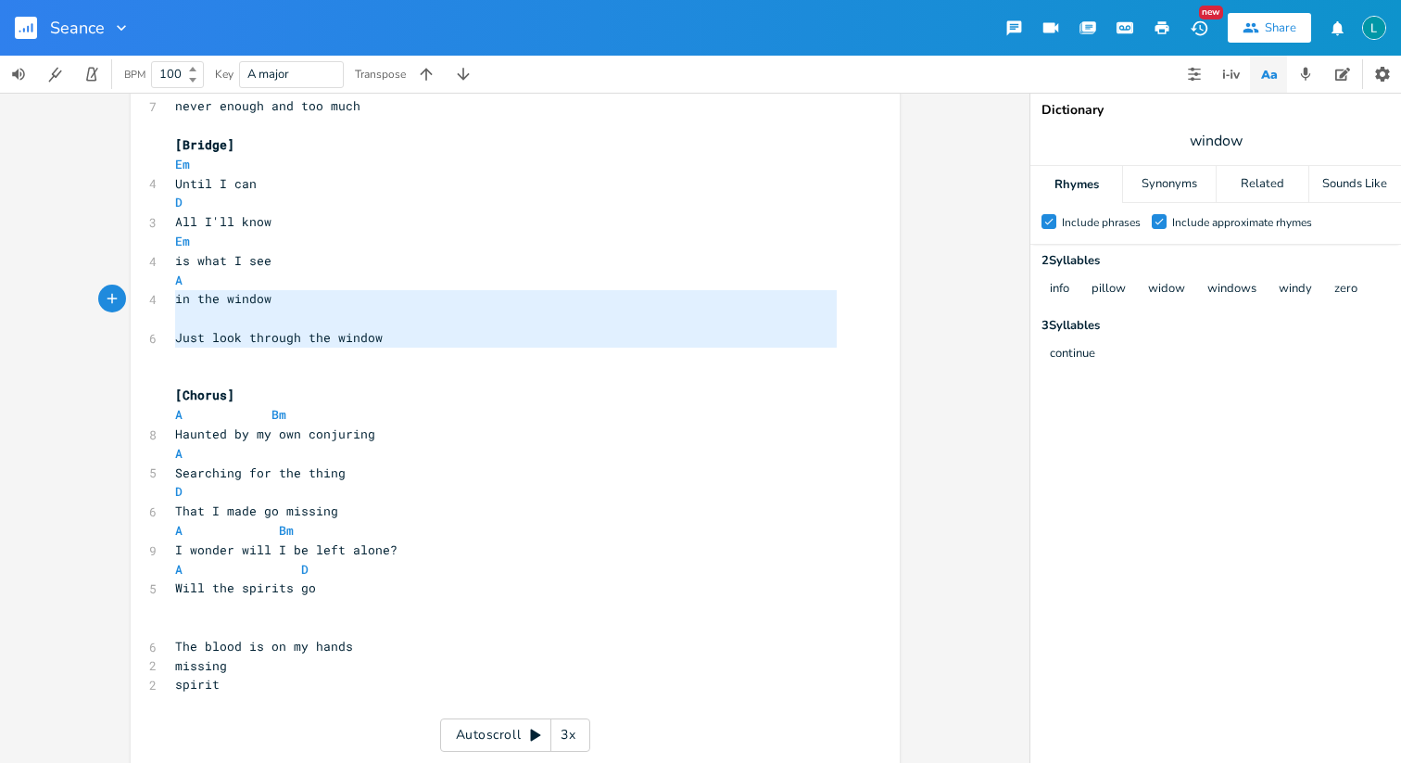
type textarea "Just look through the window"
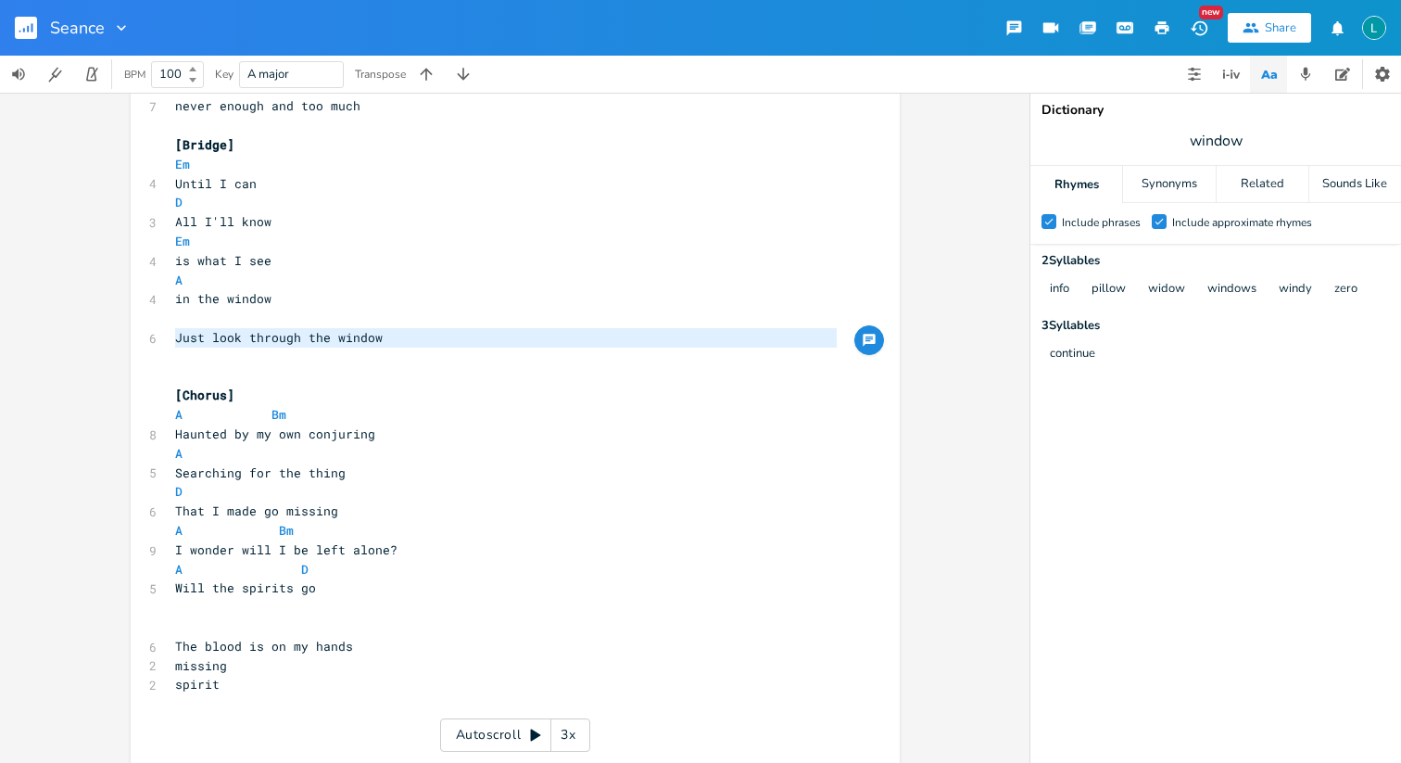
drag, startPoint x: 406, startPoint y: 352, endPoint x: 149, endPoint y: 343, distance: 256.8
click at [171, 343] on div "A Bm D E ​ [Verse 1] A Bm D A 6 When I went back in time E D 4 I saw your house…" at bounding box center [505, 269] width 669 height 1965
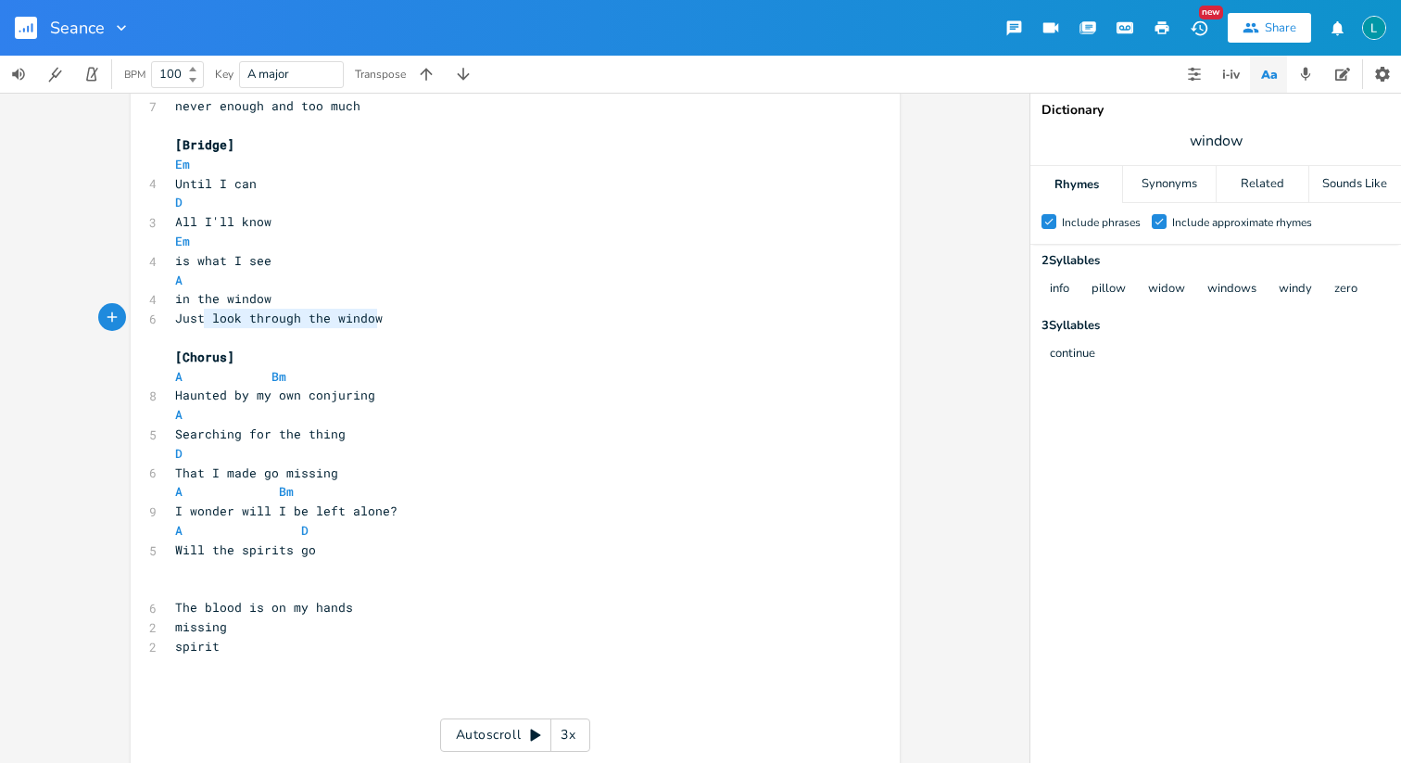
type textarea "Just look through the window"
drag, startPoint x: 421, startPoint y: 310, endPoint x: 148, endPoint y: 309, distance: 272.4
click at [148, 309] on div "Just look through the window x A Bm D E ​ [Verse 1] A Bm D A 6 When I went back…" at bounding box center [515, 247] width 769 height 1987
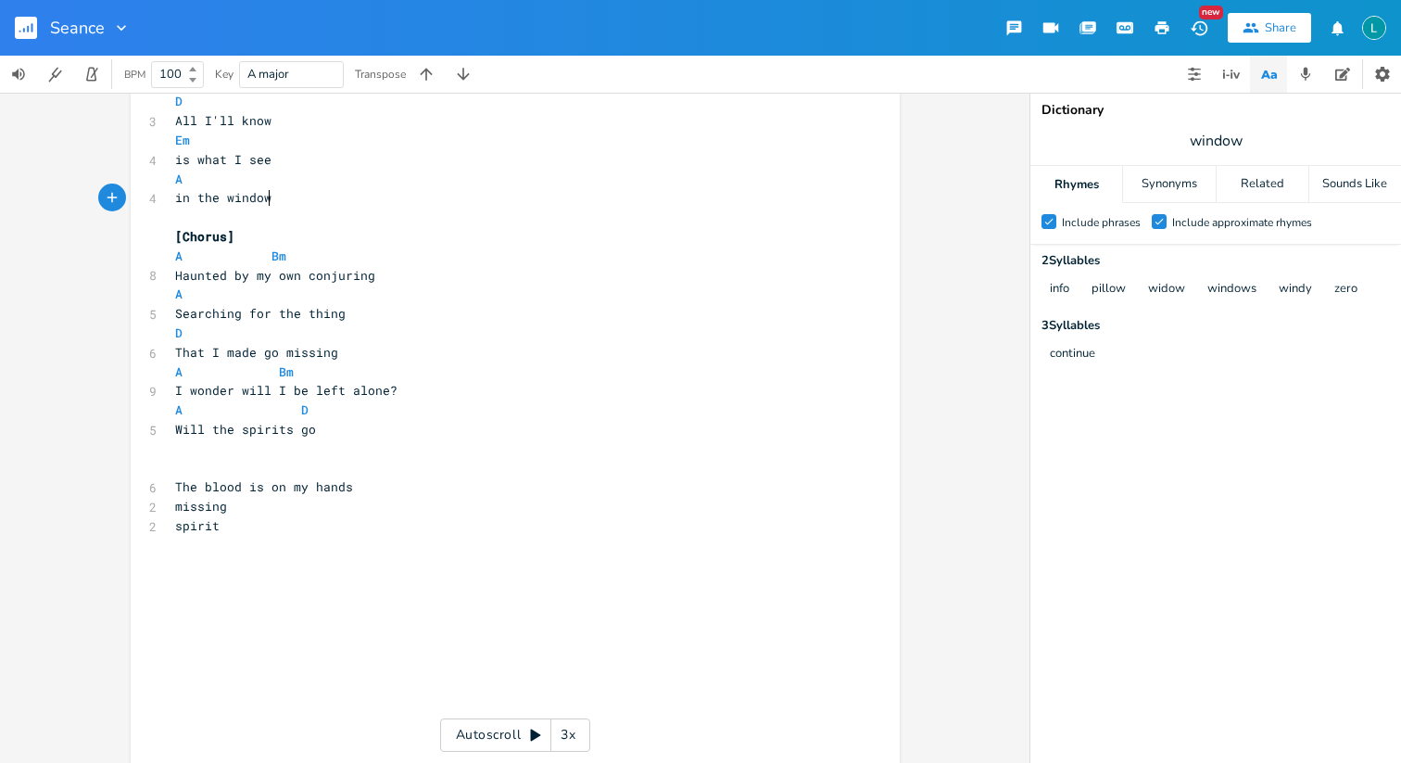
scroll to position [954, 0]
click at [179, 468] on pre "​" at bounding box center [505, 464] width 669 height 19
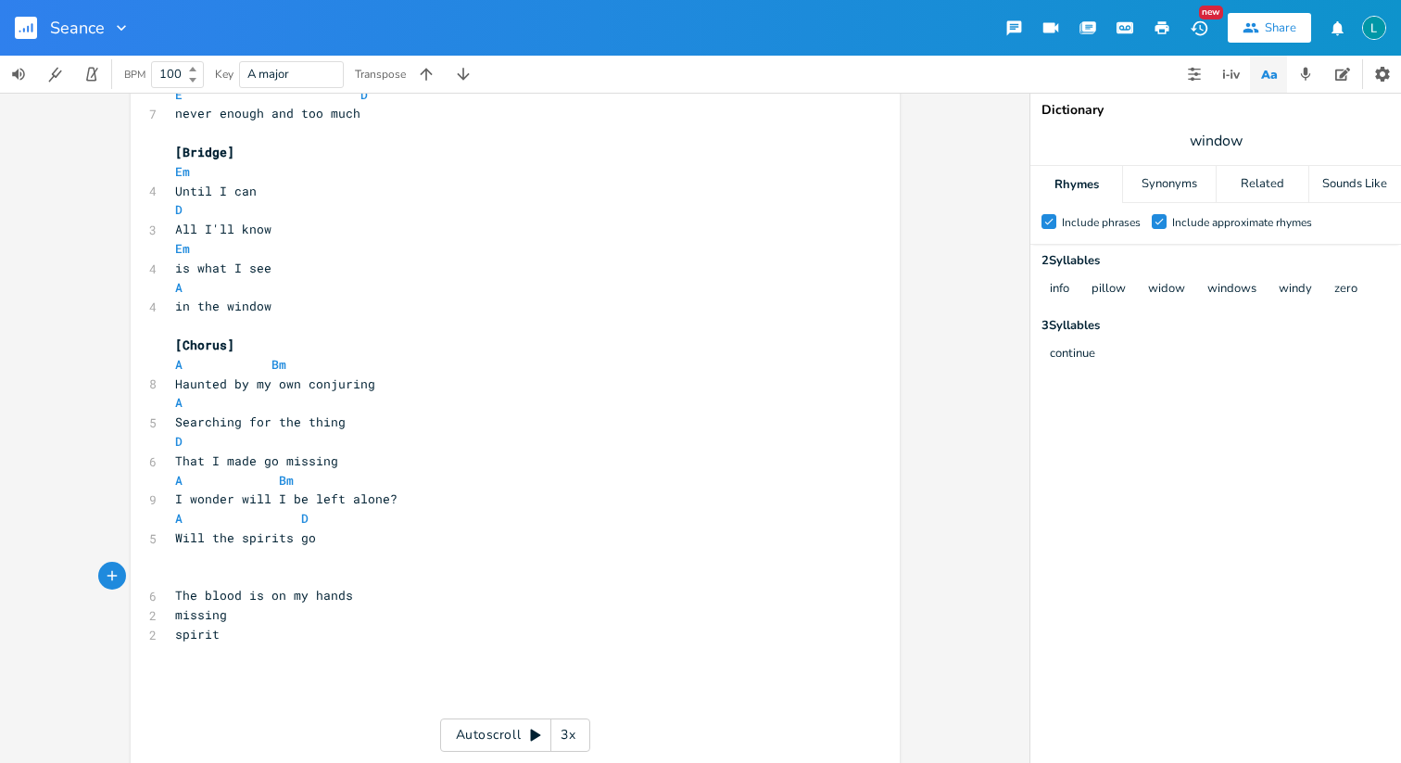
scroll to position [846, 0]
